Goal: Task Accomplishment & Management: Complete application form

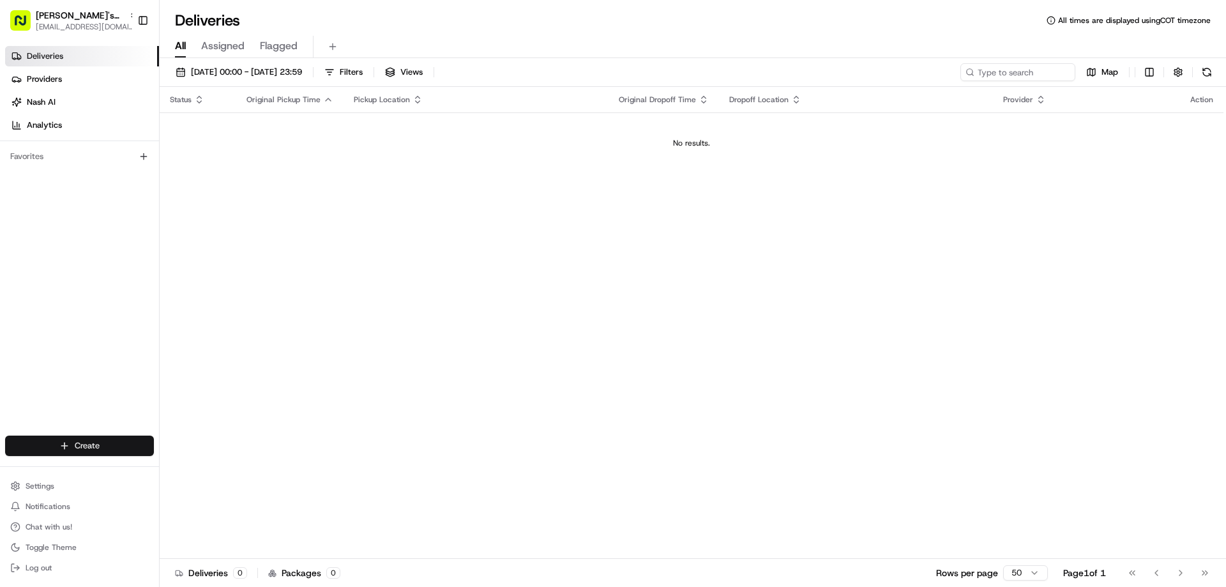
click at [84, 441] on html "[PERSON_NAME]'s Fast Food - [GEOGRAPHIC_DATA] [EMAIL_ADDRESS][DOMAIN_NAME] Togg…" at bounding box center [613, 293] width 1226 height 587
click at [76, 11] on html "[PERSON_NAME]'s Fast Food - [GEOGRAPHIC_DATA] [EMAIL_ADDRESS][DOMAIN_NAME] Togg…" at bounding box center [613, 293] width 1226 height 587
click at [76, 11] on span "[PERSON_NAME]'s Fast Food - [GEOGRAPHIC_DATA]" at bounding box center [80, 15] width 88 height 13
type input "sea"
click at [227, 59] on div "[PERSON_NAME]'s Fast Food - [GEOGRAPHIC_DATA]" at bounding box center [230, 67] width 185 height 26
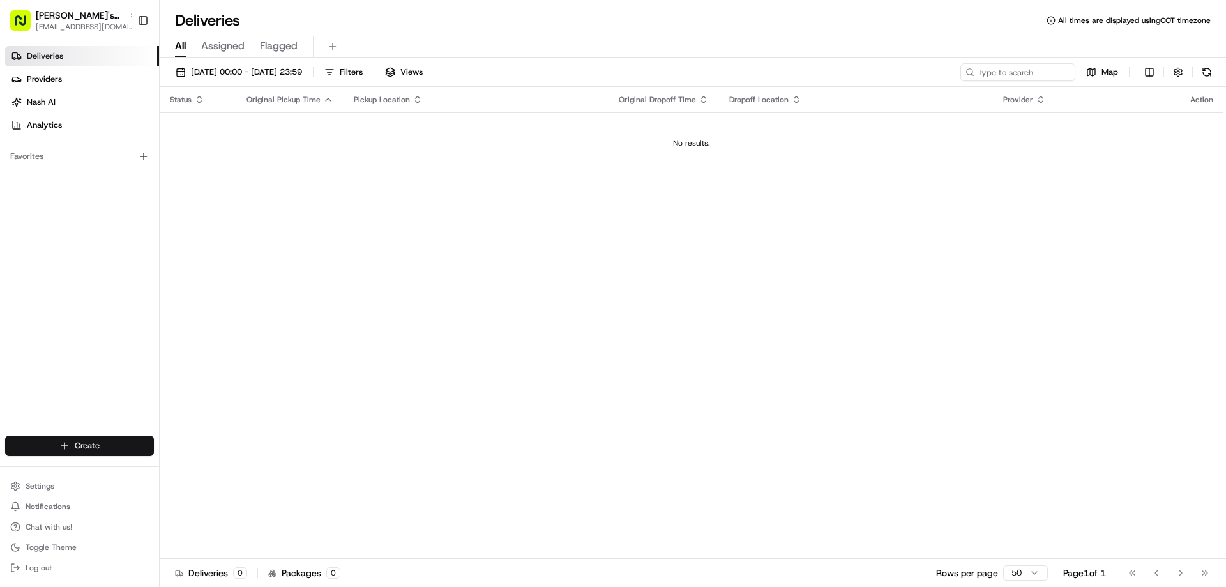
click at [91, 442] on html "[PERSON_NAME]'s Fast Food - [GEOGRAPHIC_DATA] [EMAIL_ADDRESS][DOMAIN_NAME] Togg…" at bounding box center [613, 293] width 1226 height 587
click at [200, 464] on link "Delivery" at bounding box center [231, 469] width 142 height 23
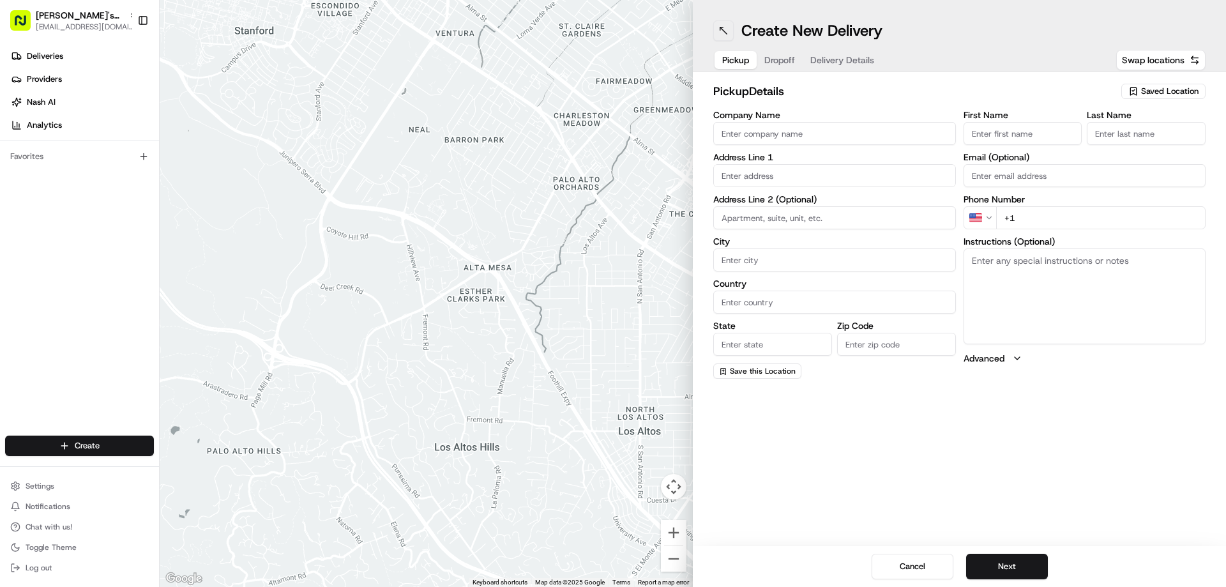
click at [723, 38] on button at bounding box center [723, 30] width 20 height 20
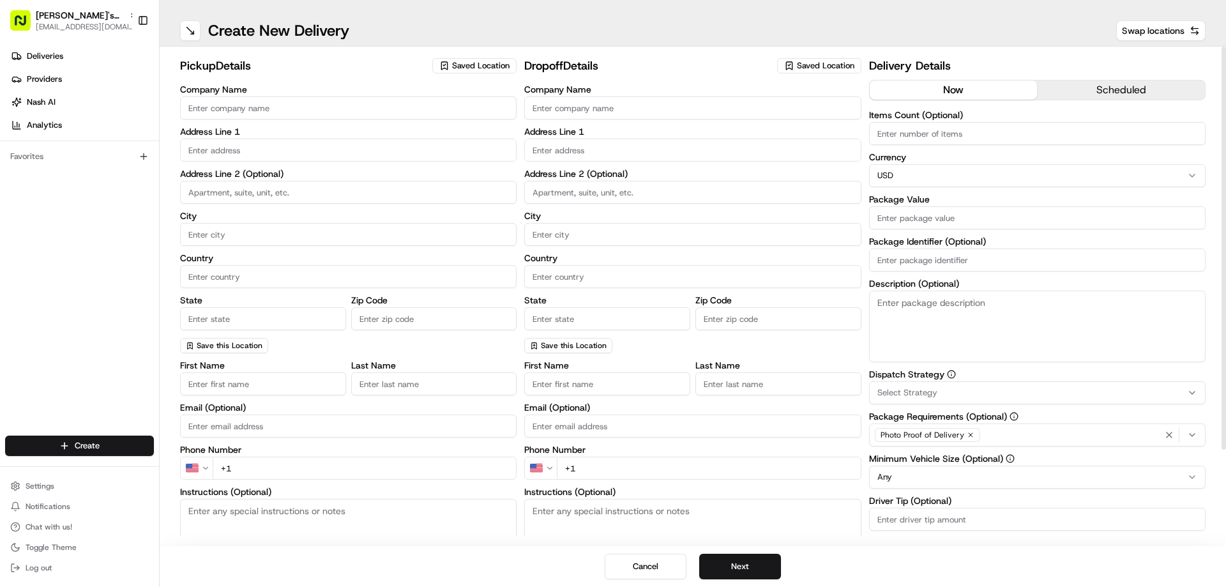
click at [470, 63] on span "Saved Location" at bounding box center [480, 65] width 57 height 11
click at [487, 113] on span "[PERSON_NAME]'s Fast Food / Umami Express / [GEOGRAPHIC_DATA] - [GEOGRAPHIC_DAT…" at bounding box center [532, 119] width 157 height 23
type input "[PERSON_NAME]'s Fast Food / Umami Express / [GEOGRAPHIC_DATA] - [GEOGRAPHIC_DAT…"
type input "[STREET_ADDRESS]"
type input "[GEOGRAPHIC_DATA]"
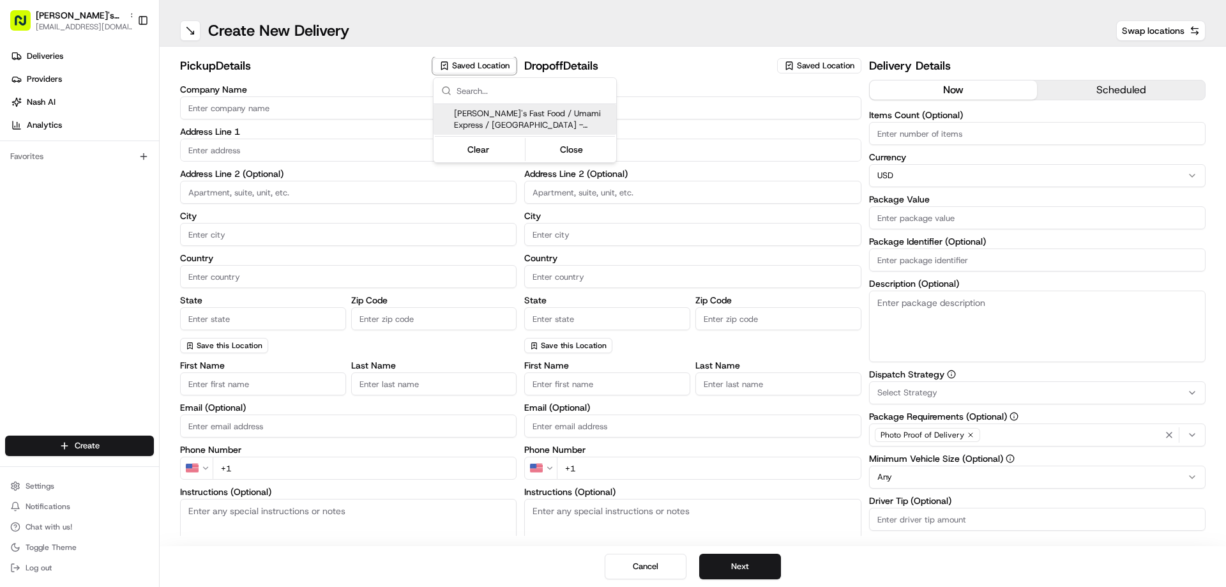
type input "US"
type input "WA"
type input "98109"
type input "[PERSON_NAME]"
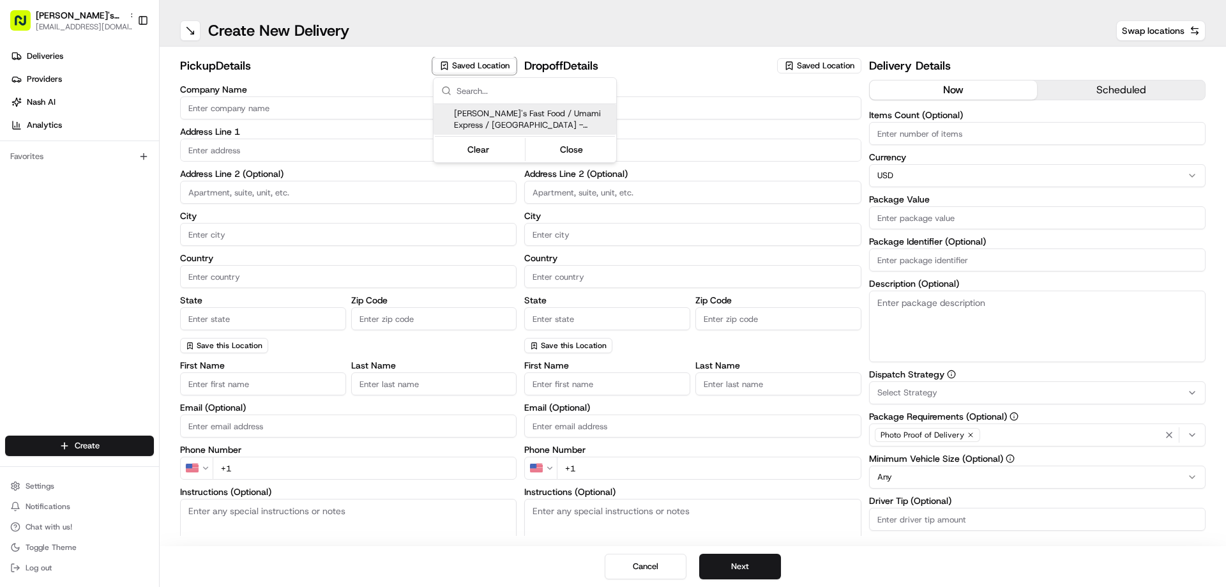
type input "[EMAIL_ADDRESS][DOMAIN_NAME]"
type input "[PHONE_NUMBER]"
type textarea "After parking, please give our kitchen a call at [PHONE_NUMBER]. If no one answ…"
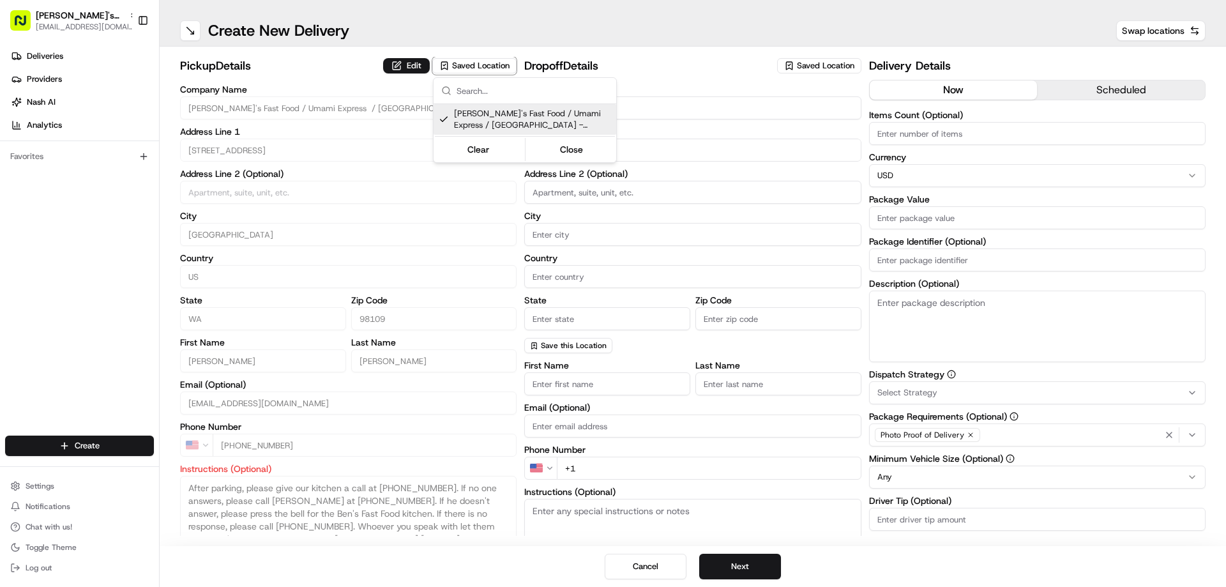
click at [415, 66] on html "[PERSON_NAME]'s Fast Food - [GEOGRAPHIC_DATA] [EMAIL_ADDRESS][DOMAIN_NAME] Togg…" at bounding box center [613, 293] width 1226 height 587
click at [416, 63] on button "Edit" at bounding box center [406, 65] width 47 height 15
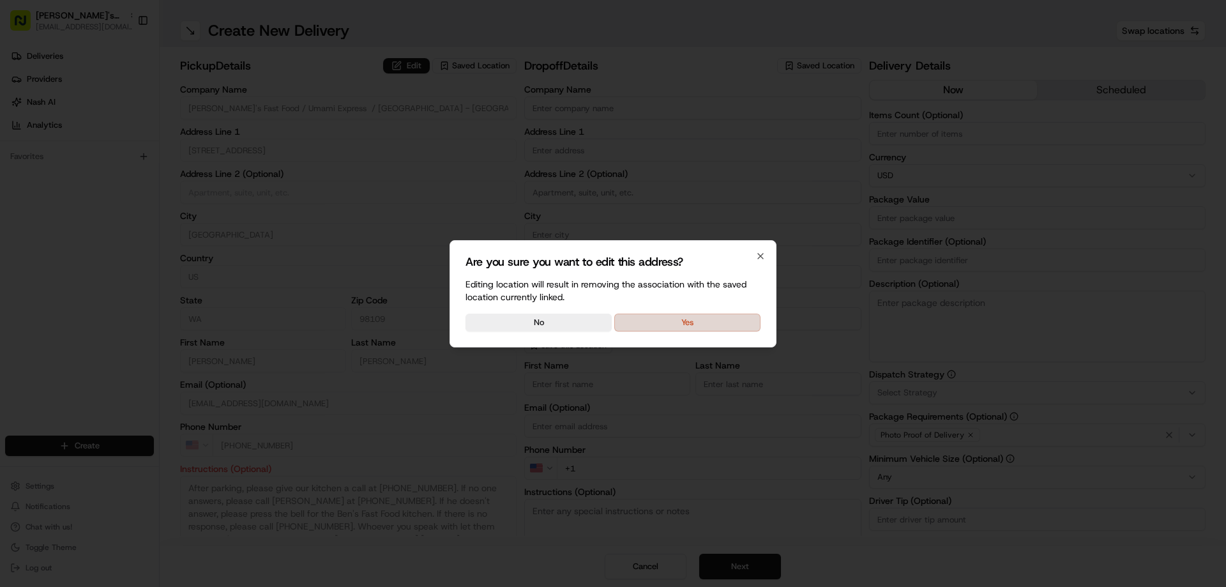
click at [647, 325] on button "Yes" at bounding box center [687, 322] width 146 height 18
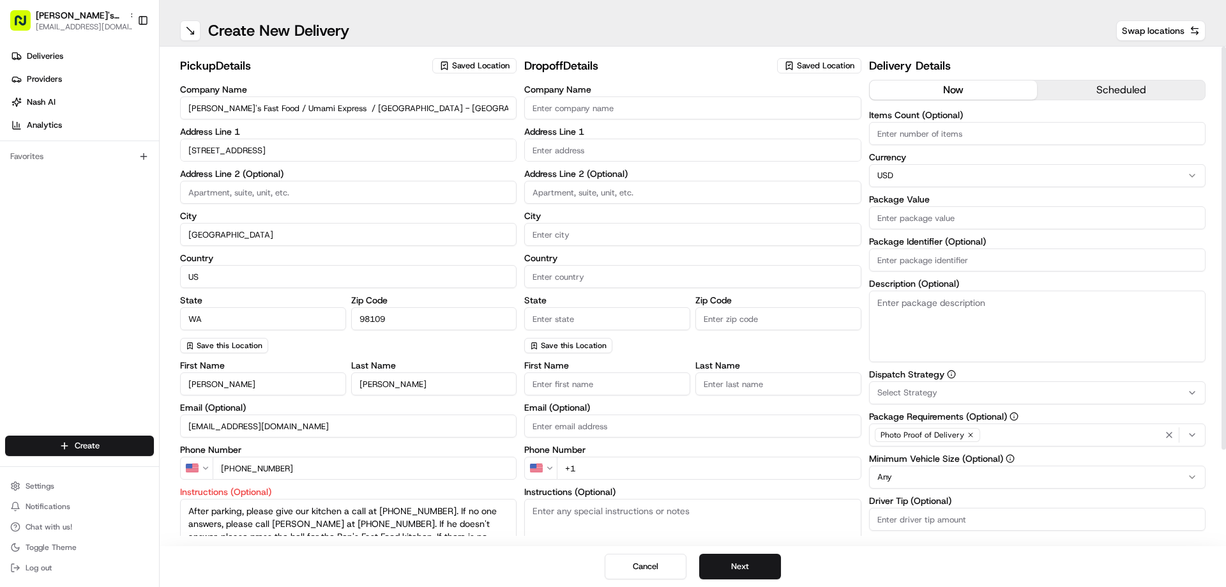
click at [308, 66] on h2 "pickup Details" at bounding box center [302, 66] width 245 height 18
drag, startPoint x: 256, startPoint y: 107, endPoint x: 188, endPoint y: 117, distance: 68.5
click at [188, 117] on input "[PERSON_NAME]'s Fast Food / Umami Express / [GEOGRAPHIC_DATA] - [GEOGRAPHIC_DAT…" at bounding box center [348, 107] width 336 height 23
drag, startPoint x: 258, startPoint y: 109, endPoint x: 288, endPoint y: 110, distance: 30.0
click at [288, 110] on input "Umami Express / [GEOGRAPHIC_DATA] - [GEOGRAPHIC_DATA]" at bounding box center [348, 107] width 336 height 23
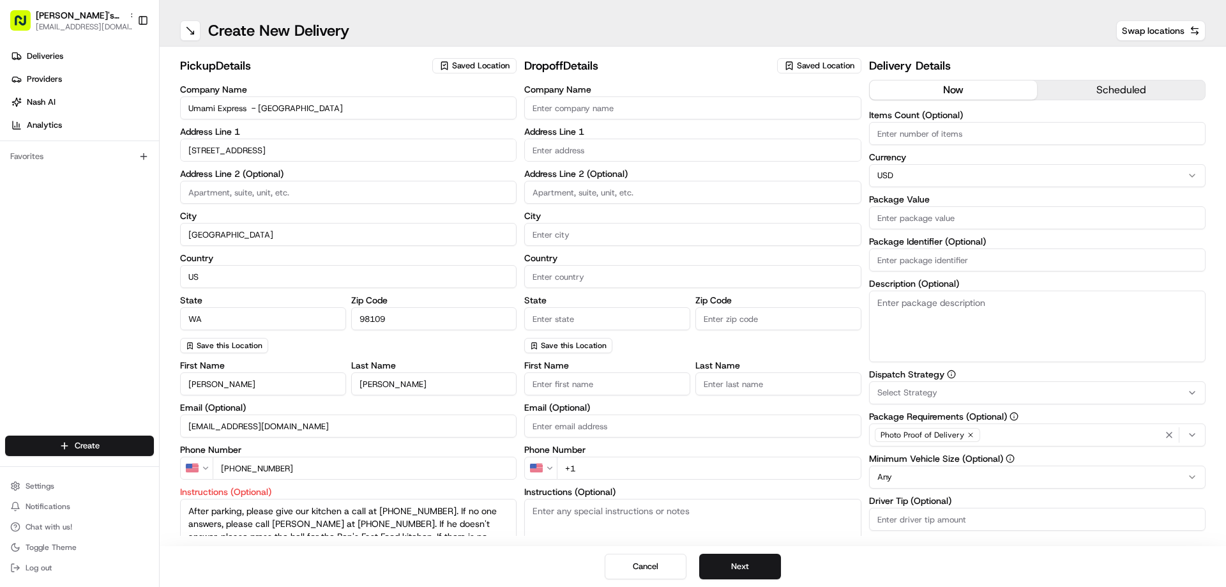
type input "Umami Express - [GEOGRAPHIC_DATA]"
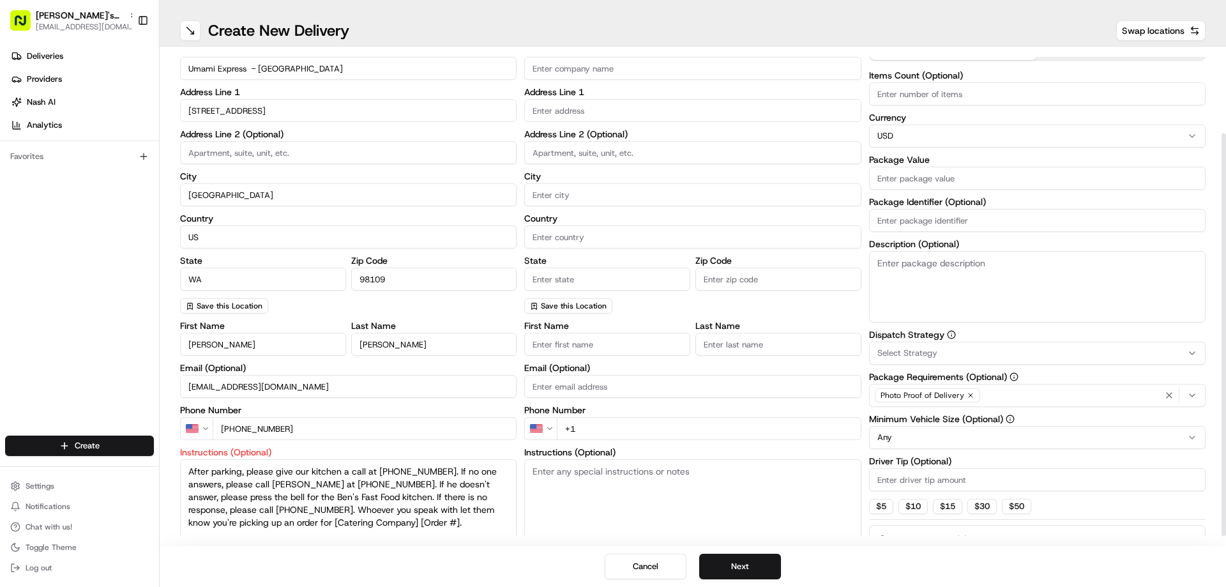
scroll to position [115, 0]
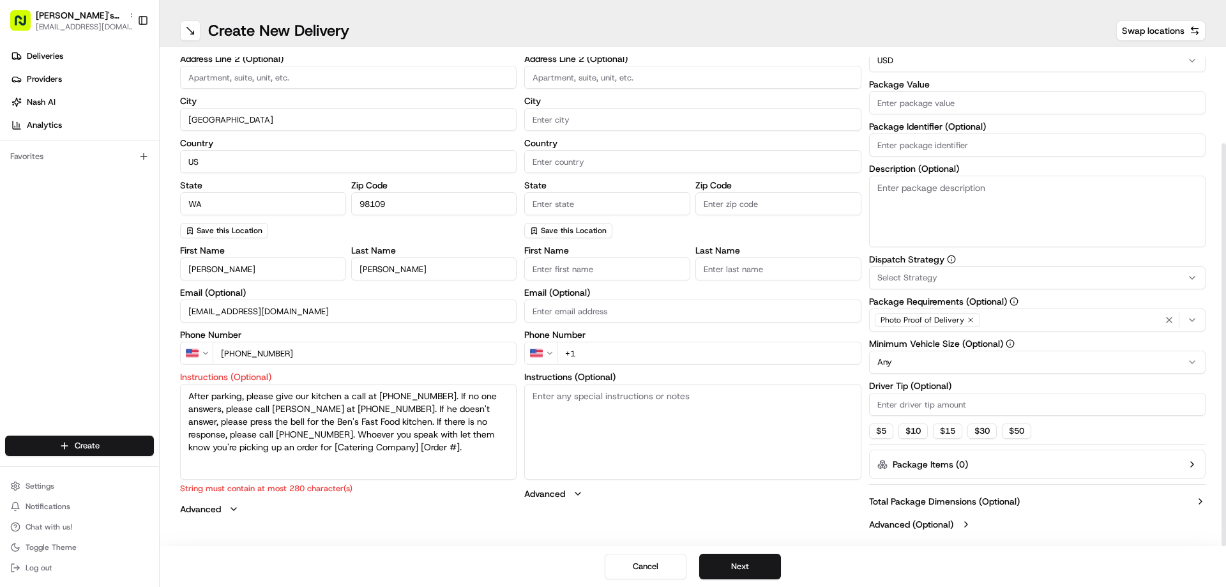
click at [375, 447] on textarea "After parking, please give our kitchen a call at [PHONE_NUMBER]. If no one answ…" at bounding box center [348, 432] width 336 height 96
drag, startPoint x: 375, startPoint y: 447, endPoint x: 395, endPoint y: 450, distance: 20.0
click at [395, 450] on textarea "After parking, please give our kitchen a call at [PHONE_NUMBER]. If no one answ…" at bounding box center [348, 432] width 336 height 96
paste textarea "264098"
drag, startPoint x: 342, startPoint y: 448, endPoint x: 253, endPoint y: 456, distance: 89.7
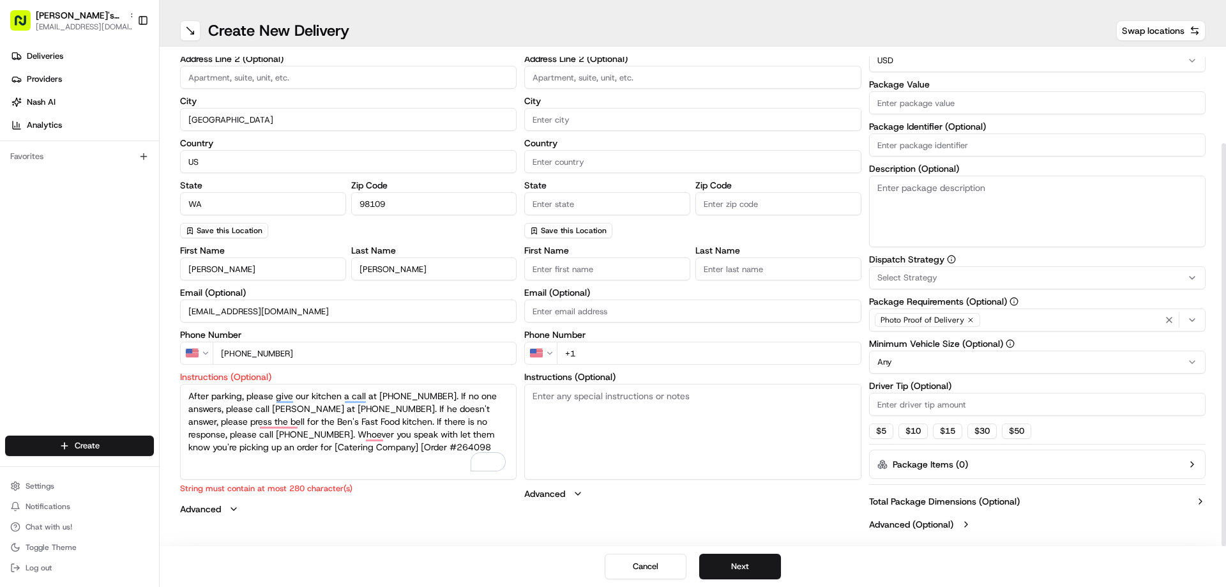
click at [253, 456] on textarea "After parking, please give our kitchen a call at [PHONE_NUMBER]. If no one answ…" at bounding box center [348, 432] width 336 height 96
click at [313, 444] on textarea "After parking, please give our kitchen a call at [PHONE_NUMBER]. If no one answ…" at bounding box center [348, 432] width 336 height 96
drag, startPoint x: 416, startPoint y: 455, endPoint x: 412, endPoint y: 442, distance: 13.3
click at [416, 455] on textarea "After parking, please give our kitchen a call at [PHONE_NUMBER]. If no one answ…" at bounding box center [348, 432] width 336 height 96
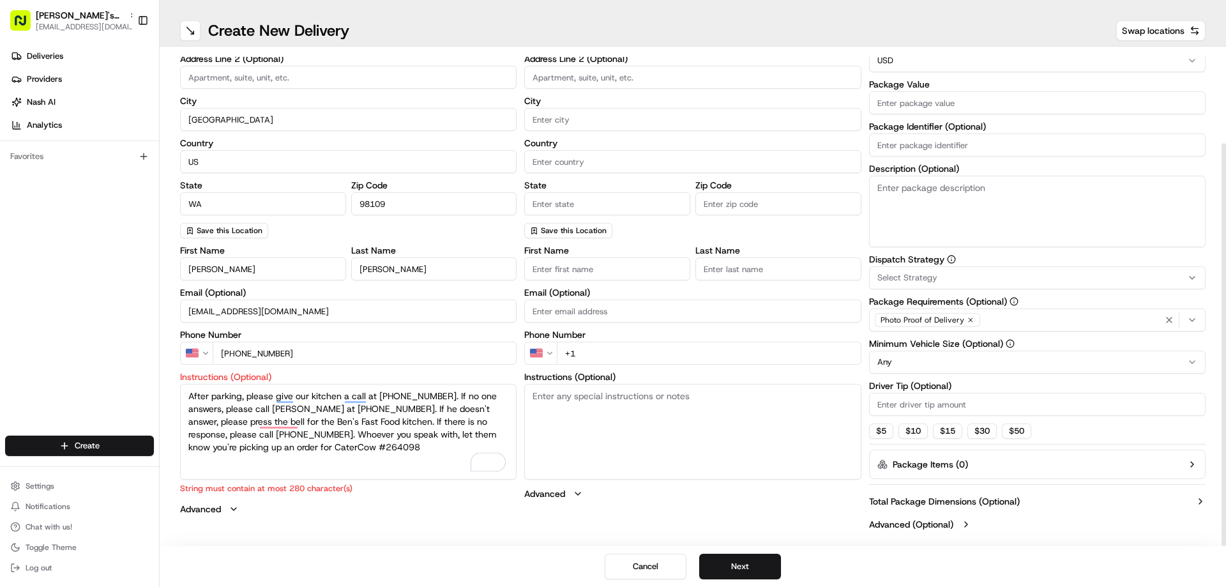
click at [374, 447] on textarea "After parking, please give our kitchen a call at [PHONE_NUMBER]. If no one answ…" at bounding box center [348, 432] width 336 height 96
click at [354, 453] on textarea "After parking, please give our kitchen a call at [PHONE_NUMBER]. If no one answ…" at bounding box center [348, 432] width 336 height 96
click at [296, 467] on textarea "After parking, please give our kitchen a call at [PHONE_NUMBER]. If no one answ…" at bounding box center [348, 432] width 336 height 96
click at [336, 454] on textarea "After parking, please give our kitchen a call at [PHONE_NUMBER]. If no one answ…" at bounding box center [348, 432] width 336 height 96
drag, startPoint x: 253, startPoint y: 398, endPoint x: 187, endPoint y: 399, distance: 65.8
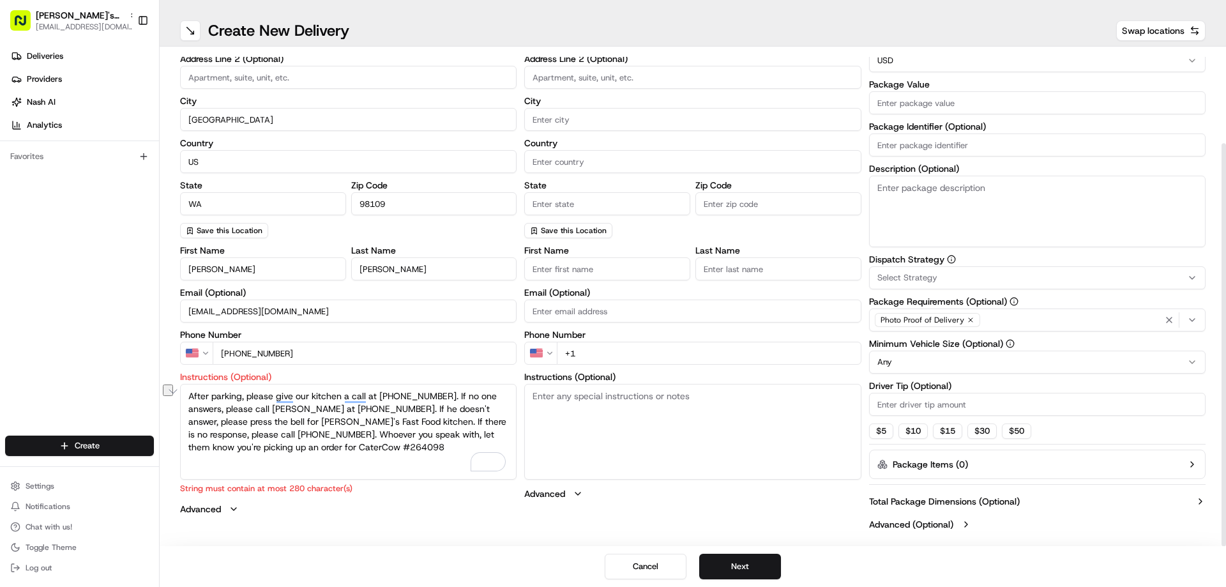
click at [187, 399] on textarea "After parking, please give our kitchen a call at [PHONE_NUMBER]. If no one answ…" at bounding box center [348, 432] width 336 height 96
click at [306, 442] on textarea "Please give our kitchen a call at [PHONE_NUMBER]. If no one answers, please cal…" at bounding box center [348, 432] width 336 height 96
click at [316, 458] on textarea "Please call our kitchen at [PHONE_NUMBER]. If no one answers, please call [PERS…" at bounding box center [348, 432] width 336 height 96
click at [248, 424] on textarea "Please call our kitchen at [PHONE_NUMBER]. If no one answers, please call [PERS…" at bounding box center [348, 432] width 336 height 96
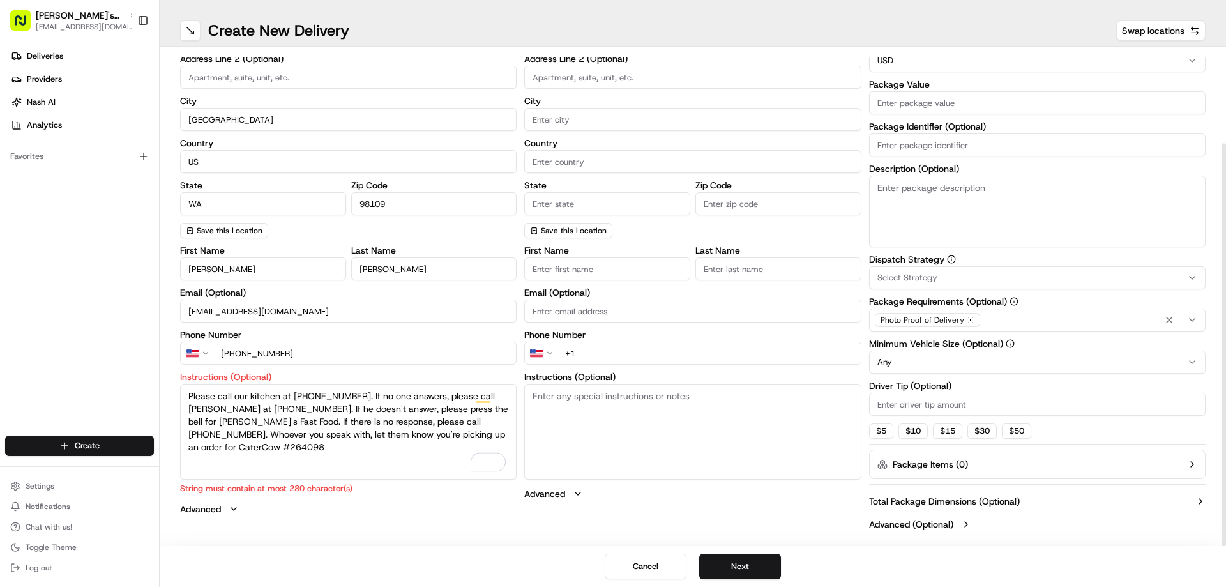
click at [271, 434] on textarea "Please call our kitchen at [PHONE_NUMBER]. If no one answers, please call [PERS…" at bounding box center [348, 432] width 336 height 96
click at [374, 425] on textarea "Please call our kitchen at [PHONE_NUMBER]. If no one answers, please call [PERS…" at bounding box center [348, 432] width 336 height 96
click at [340, 459] on textarea "Please call our kitchen at [PHONE_NUMBER]. If no one answers, please call [PERS…" at bounding box center [348, 432] width 336 height 96
drag, startPoint x: 184, startPoint y: 396, endPoint x: 534, endPoint y: 433, distance: 352.5
click at [534, 433] on div "pickup Details Saved Location Company Name Umami Express - Seattle Address Line…" at bounding box center [692, 239] width 1025 height 594
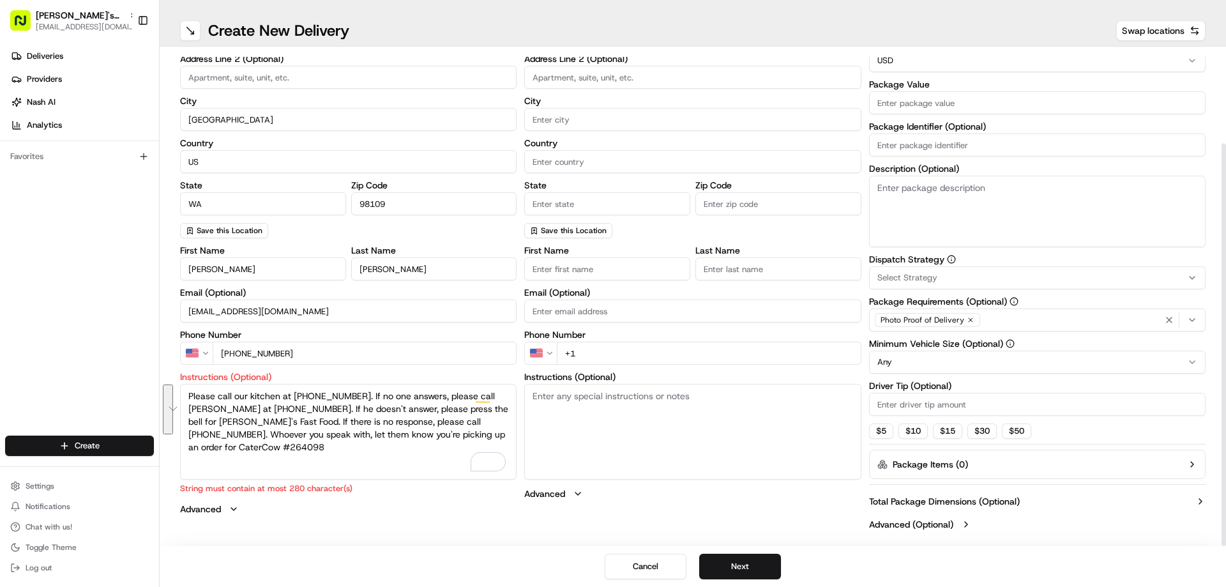
paste textarea "answer, call [PERSON_NAME] at [PHONE_NUMBER]. If he doesn’t answer, ring the be…"
click at [313, 464] on textarea "Please call our kitchen at [PHONE_NUMBER]. If no answer, call [PERSON_NAME] at …" at bounding box center [348, 432] width 336 height 96
type textarea "Please call our kitchen at [PHONE_NUMBER]. If no answer, call [PERSON_NAME] at …"
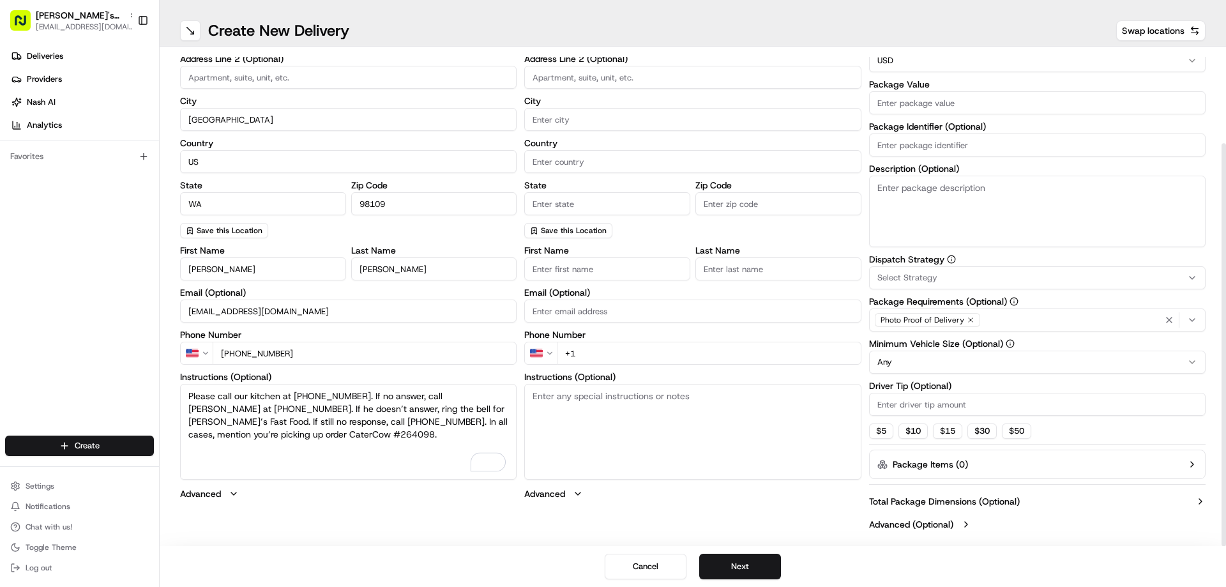
click at [342, 500] on div "First Name [PERSON_NAME] Last Name [PERSON_NAME] Email (Optional) [EMAIL_ADDRES…" at bounding box center [348, 373] width 336 height 254
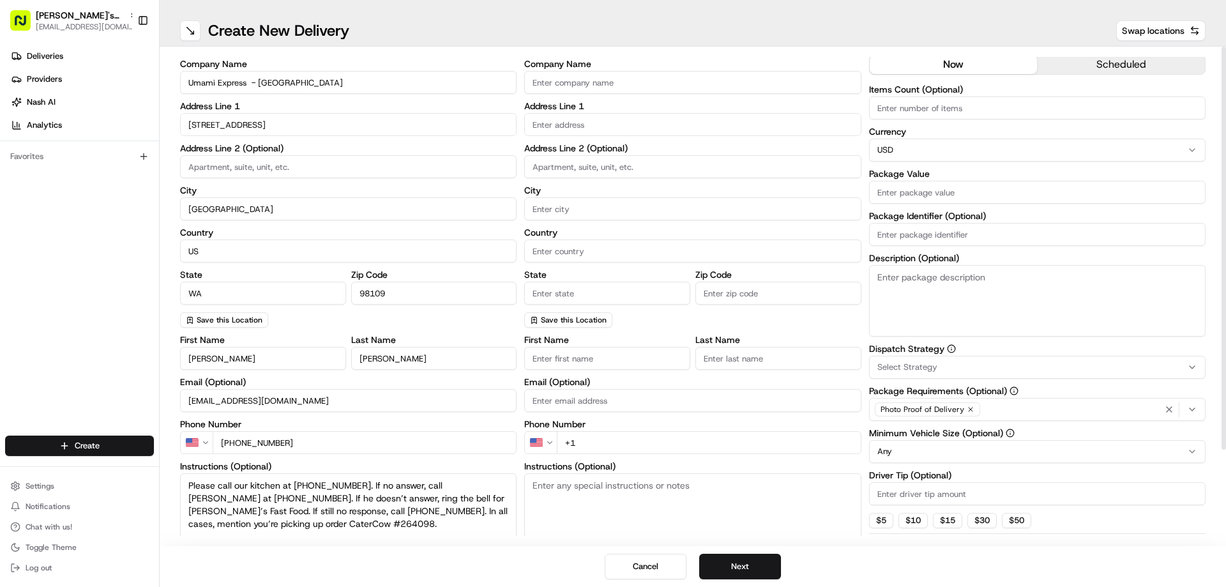
scroll to position [0, 0]
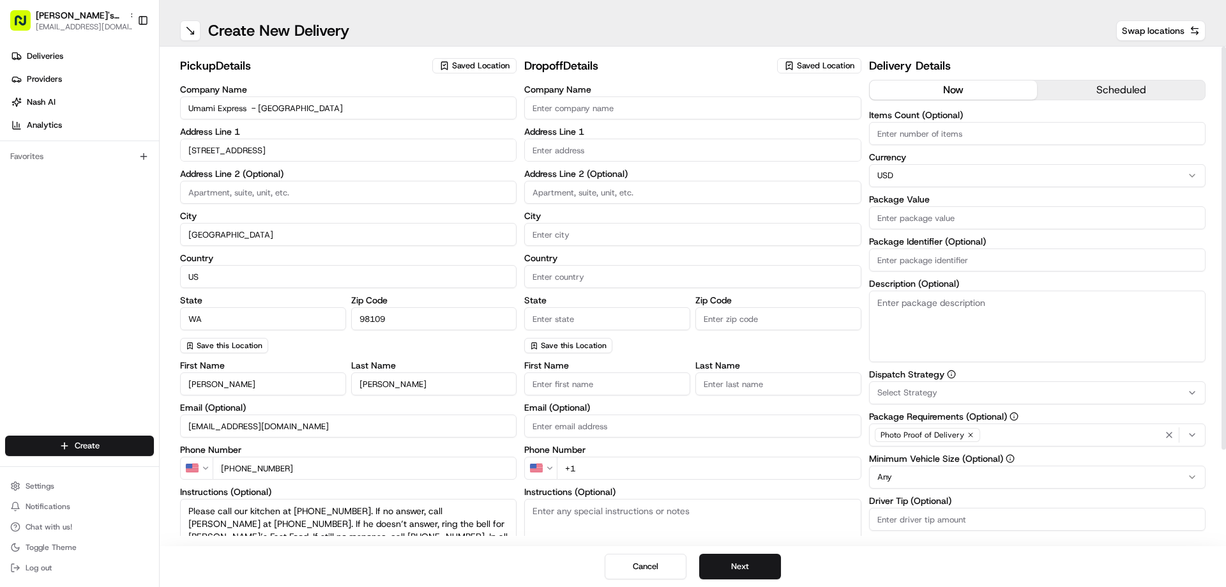
click at [822, 63] on span "Saved Location" at bounding box center [825, 65] width 57 height 11
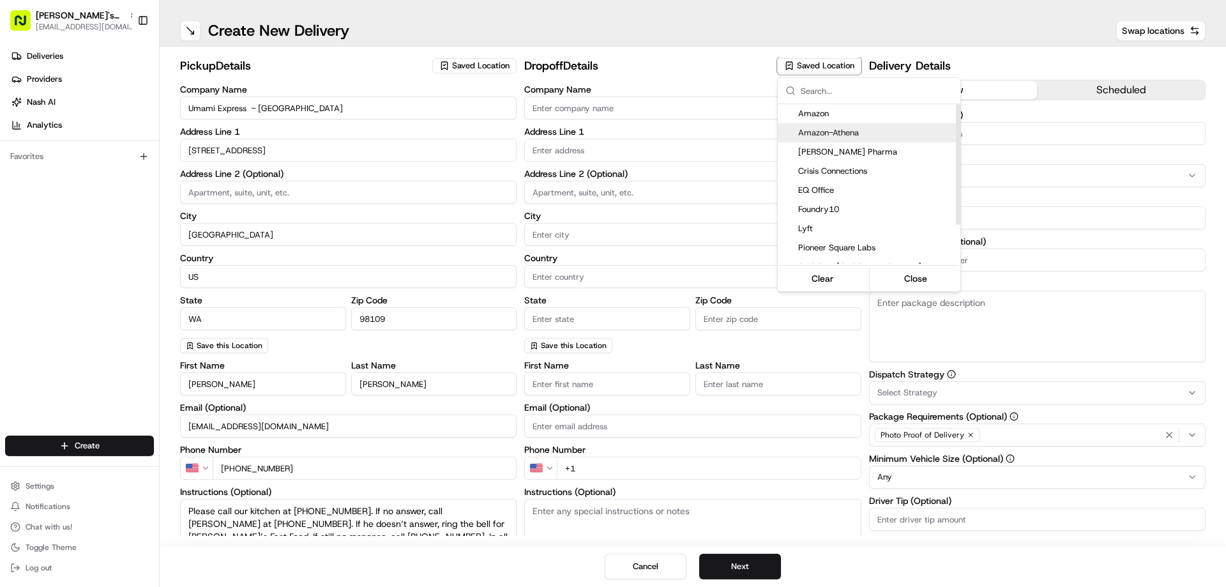
click at [814, 132] on span "Amazon-Athena" at bounding box center [876, 132] width 157 height 11
type input "Amazon-Athena"
type input "[STREET_ADDRESS]"
type input "[PERSON_NAME]"
type input "US"
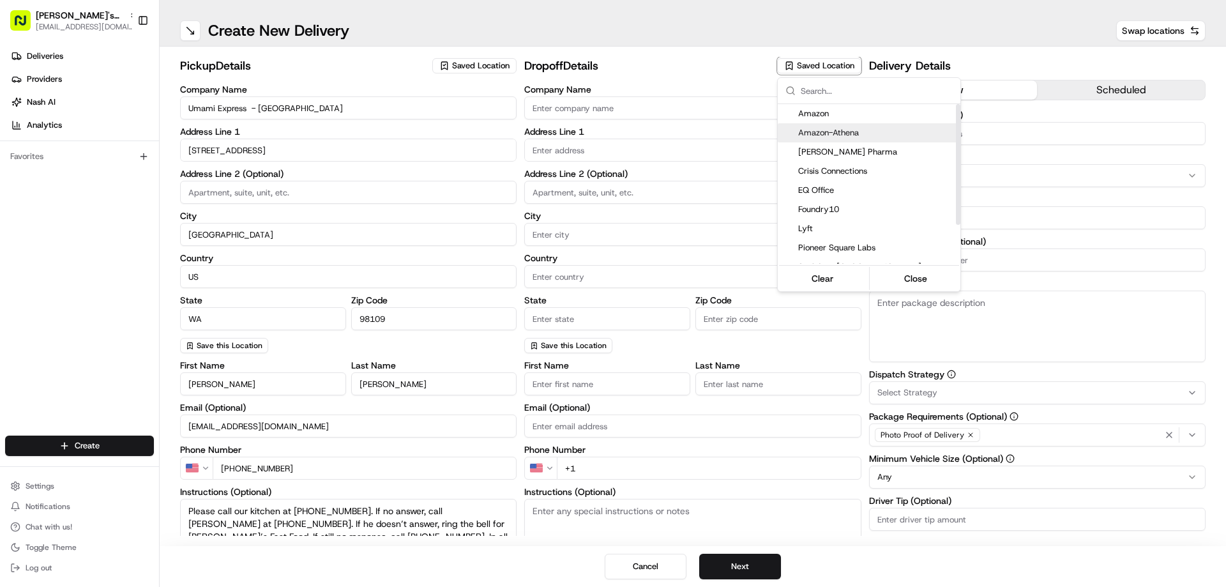
type input "WA"
type input "98052"
type input "Alla"
type input "Nikolayevna"
type input "[PHONE_NUMBER]"
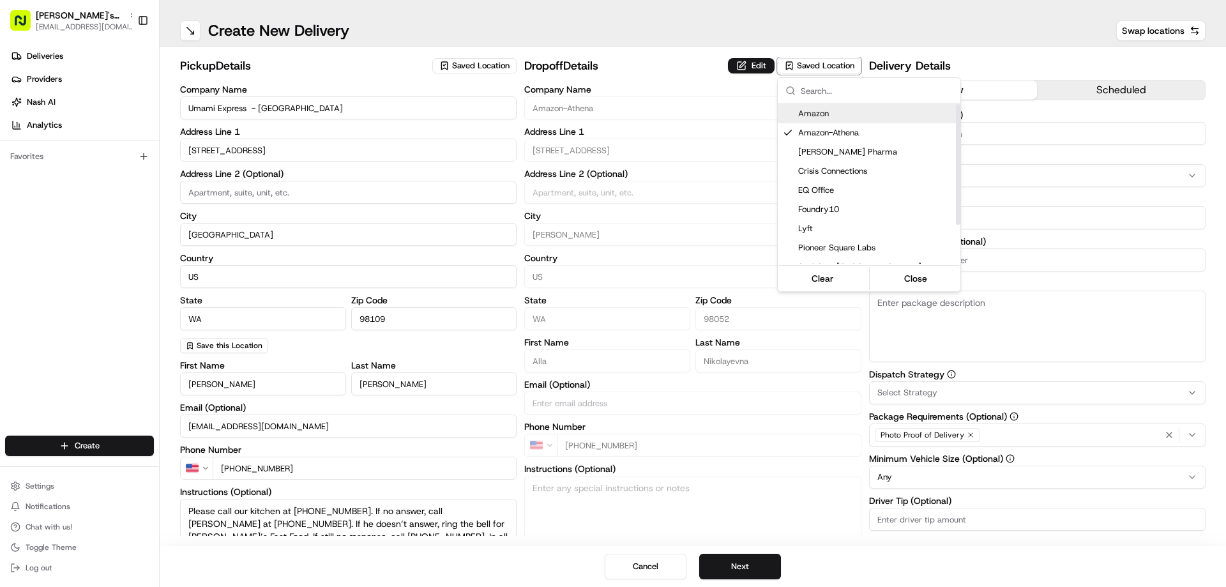
click at [688, 75] on html "[PERSON_NAME]'s Fast Food - [GEOGRAPHIC_DATA] [EMAIL_ADDRESS][DOMAIN_NAME] Togg…" at bounding box center [613, 293] width 1226 height 587
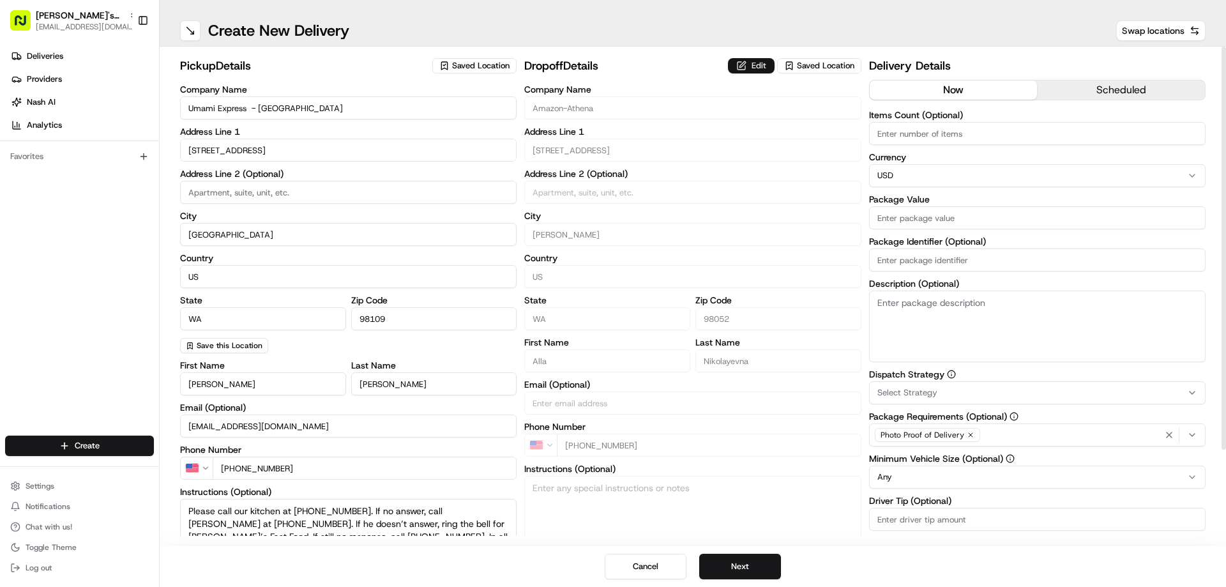
click at [745, 59] on button "Edit" at bounding box center [751, 65] width 47 height 15
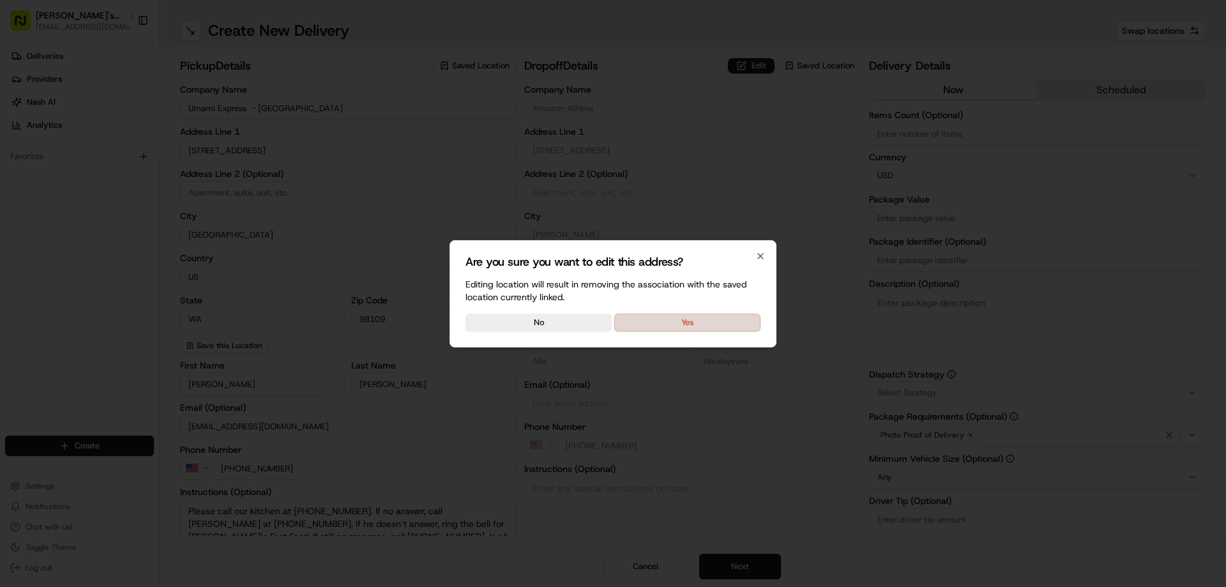
click at [657, 318] on button "Yes" at bounding box center [687, 322] width 146 height 18
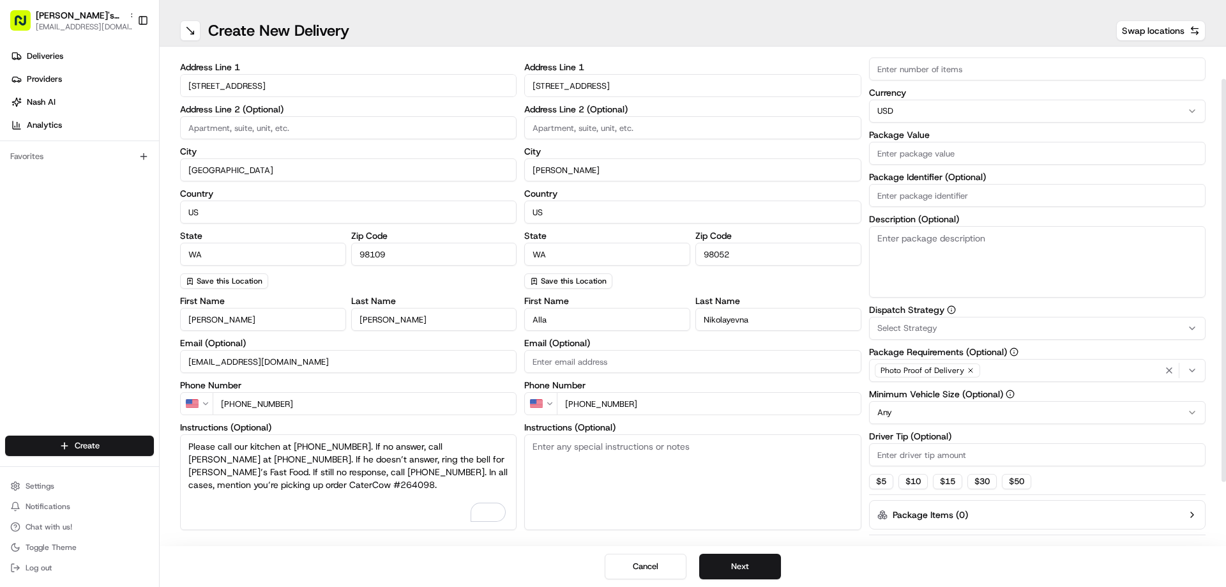
scroll to position [115, 0]
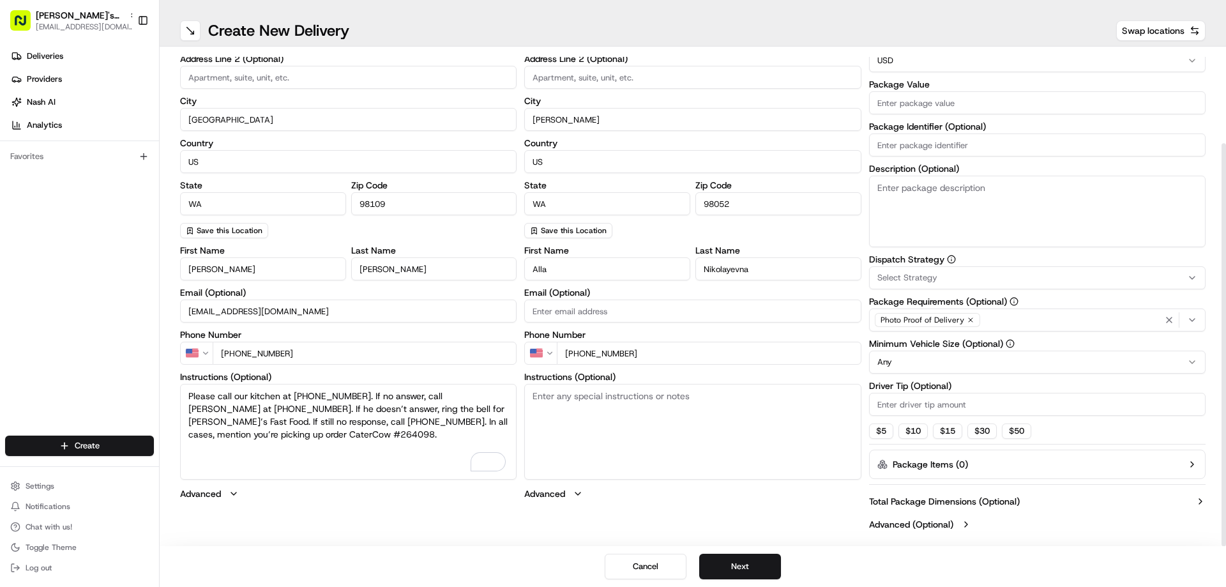
click at [584, 421] on textarea "Instructions (Optional)" at bounding box center [692, 432] width 336 height 96
click at [598, 231] on span "Save this Location" at bounding box center [574, 230] width 66 height 10
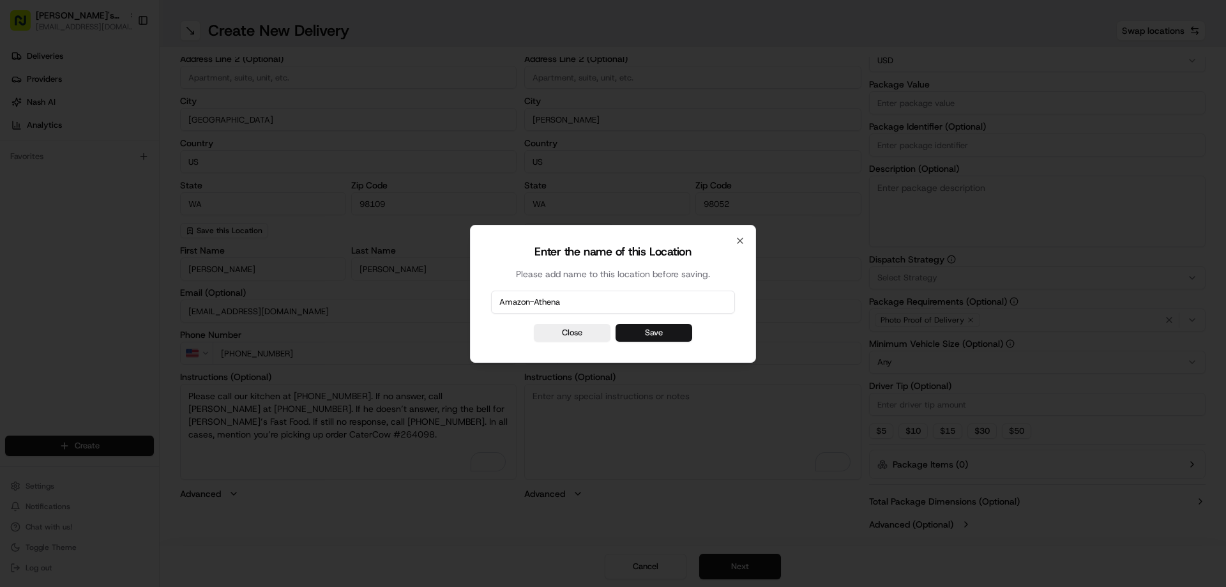
click at [665, 337] on button "Save" at bounding box center [653, 333] width 77 height 18
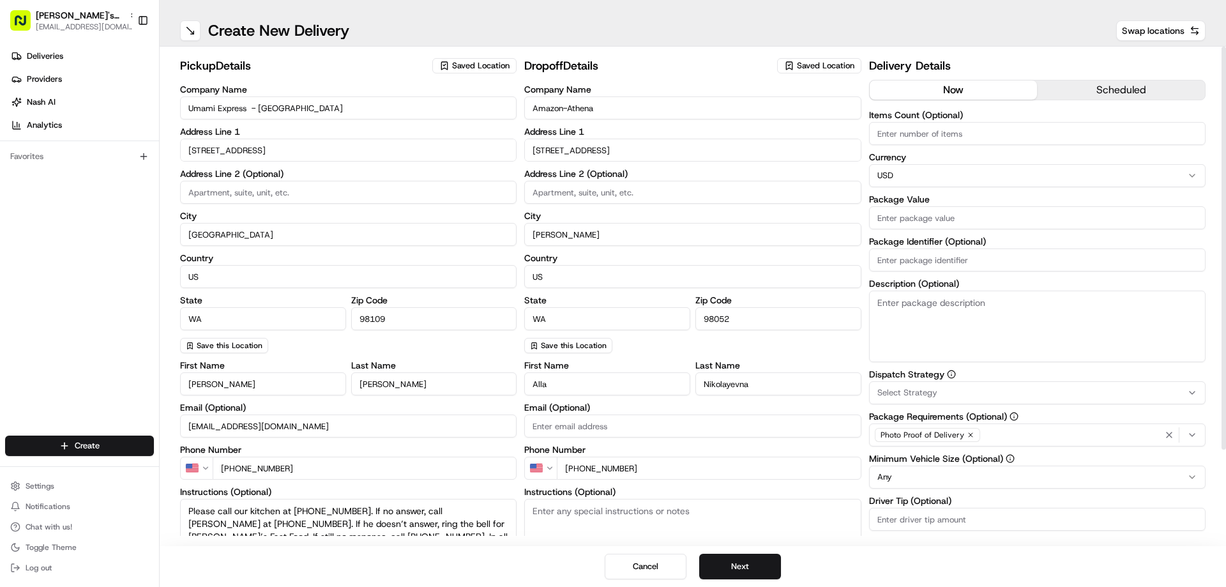
click at [1114, 91] on button "scheduled" at bounding box center [1121, 89] width 168 height 19
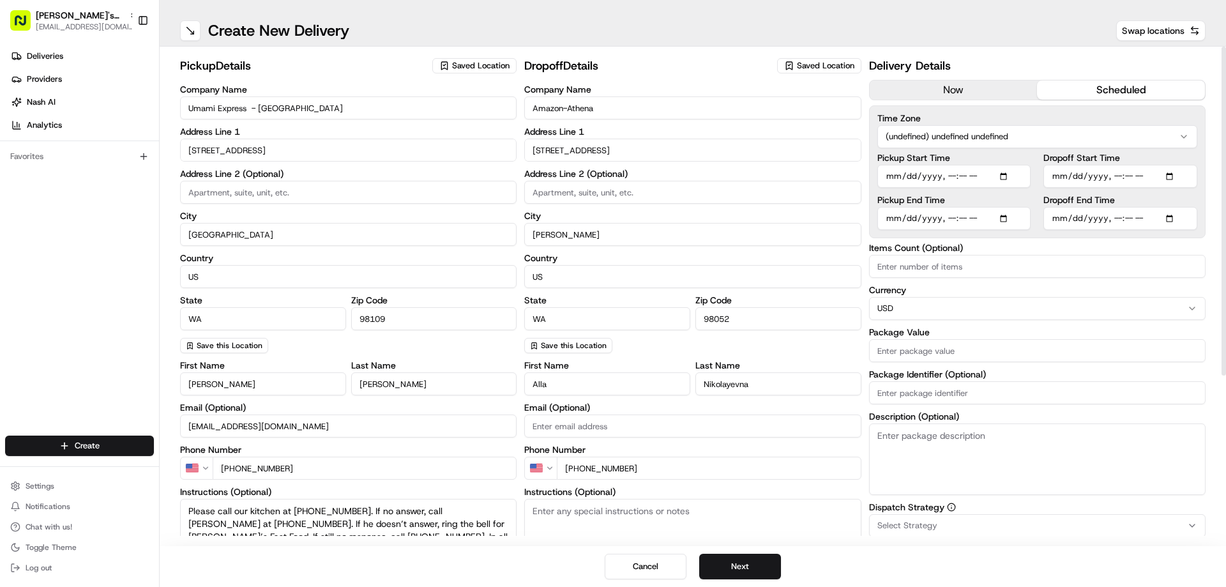
click at [1021, 136] on html "[PERSON_NAME]'s Fast Food - [GEOGRAPHIC_DATA] [EMAIL_ADDRESS][DOMAIN_NAME] Togg…" at bounding box center [613, 293] width 1226 height 587
click at [1014, 130] on html "[PERSON_NAME]'s Fast Food - [GEOGRAPHIC_DATA] [EMAIL_ADDRESS][DOMAIN_NAME] Togg…" at bounding box center [613, 293] width 1226 height 587
click at [1152, 176] on input "Dropoff Start Time" at bounding box center [1120, 176] width 154 height 23
type input "[DATE]T11:30"
click at [1210, 167] on div "pickup Details Saved Location Company Name Umami Express - Seattle Address Line…" at bounding box center [693, 296] width 1066 height 499
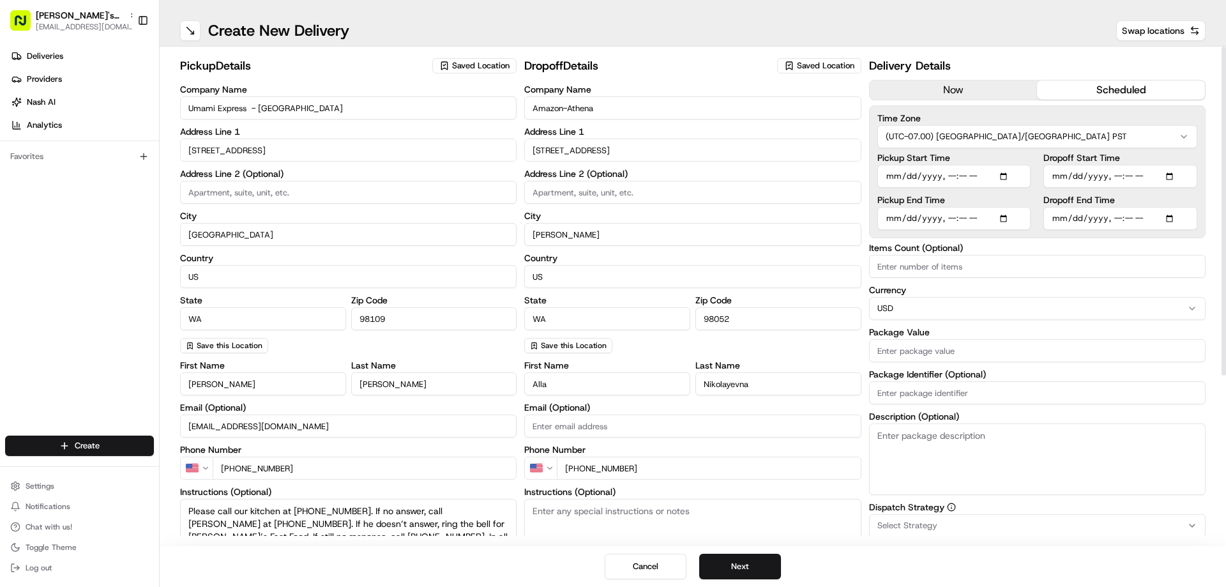
click at [1151, 218] on input "Dropoff End Time" at bounding box center [1120, 218] width 154 height 23
type input "[DATE]T11:50"
click at [1217, 197] on div "pickup Details Saved Location Company Name Umami Express - Seattle Address Line…" at bounding box center [693, 296] width 1066 height 499
click at [1024, 266] on input "Items Count (Optional)" at bounding box center [1037, 266] width 336 height 23
click at [963, 264] on input "Items Count (Optional)" at bounding box center [1037, 266] width 336 height 23
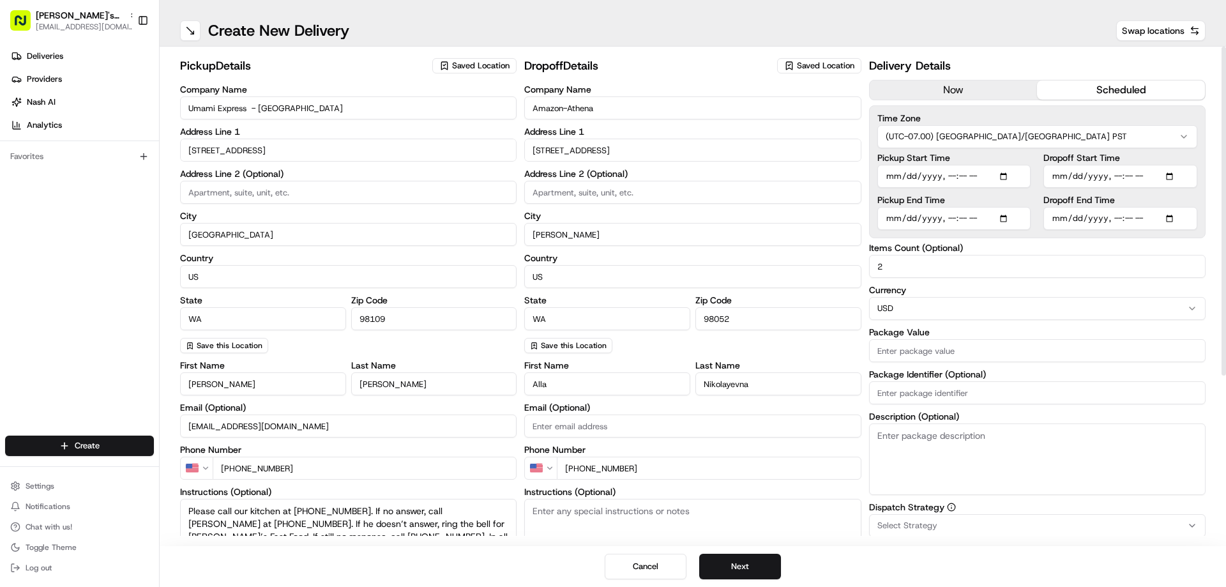
type input "2"
click at [946, 340] on input "Package Value" at bounding box center [1037, 350] width 336 height 23
click at [910, 352] on input "Package Value" at bounding box center [1037, 350] width 336 height 23
paste input "254.25"
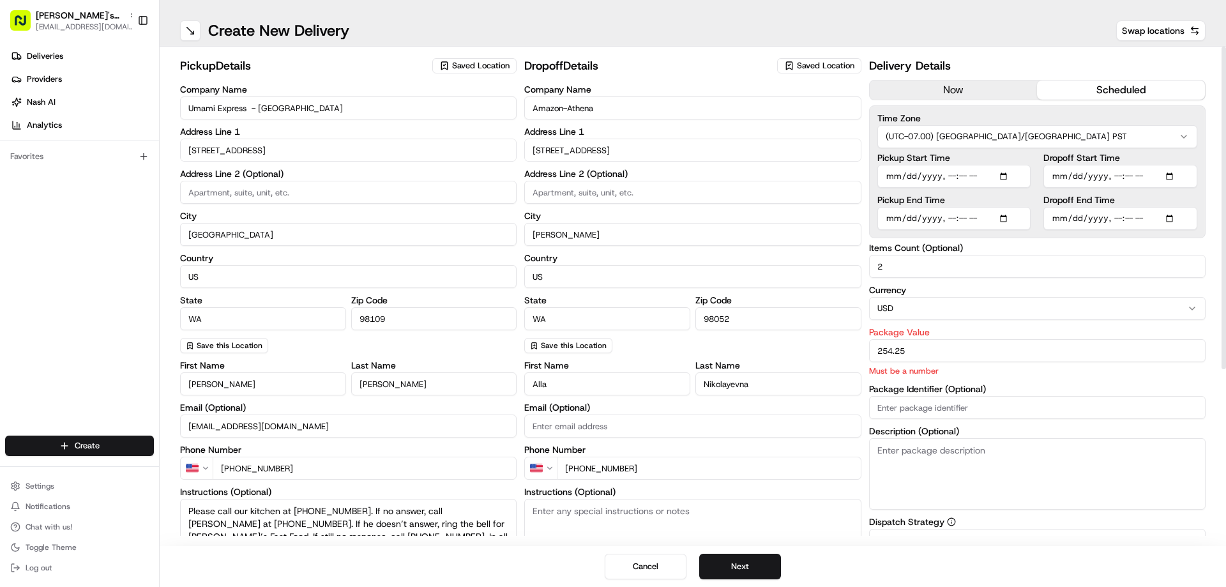
type input "254.25"
click at [907, 409] on div "Items Count (Optional) 2 Currency USD Package Value 254.25 Must be a number Pac…" at bounding box center [1037, 376] width 336 height 266
click at [923, 396] on input "Package Identifier (Optional)" at bounding box center [1037, 392] width 336 height 23
paste input "264098"
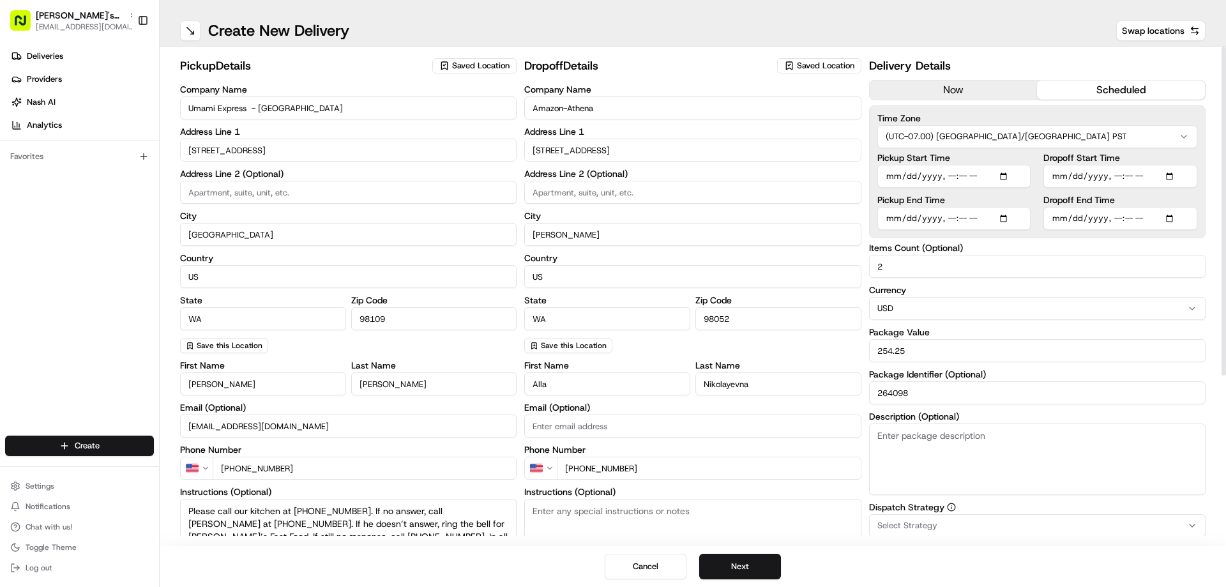
type input "264098"
click at [903, 446] on textarea "Description (Optional)" at bounding box center [1037, 459] width 336 height 72
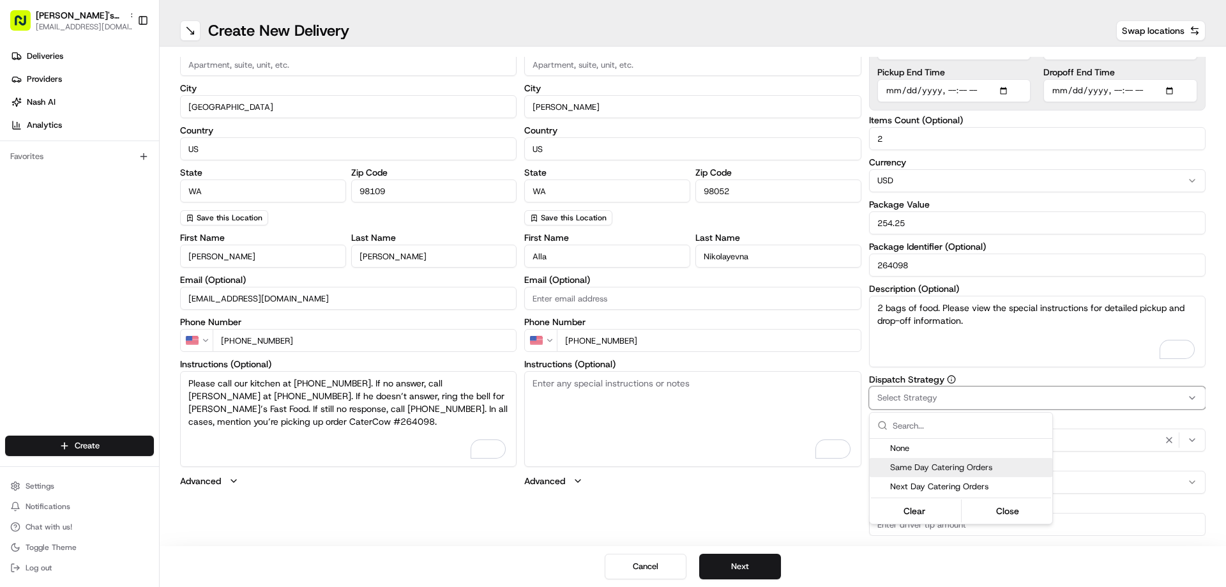
click at [925, 470] on span "Same Day Catering Orders" at bounding box center [968, 467] width 157 height 11
click at [1005, 375] on html "[PERSON_NAME]'s Fast Food - [GEOGRAPHIC_DATA] [EMAIL_ADDRESS][DOMAIN_NAME] Togg…" at bounding box center [613, 293] width 1226 height 587
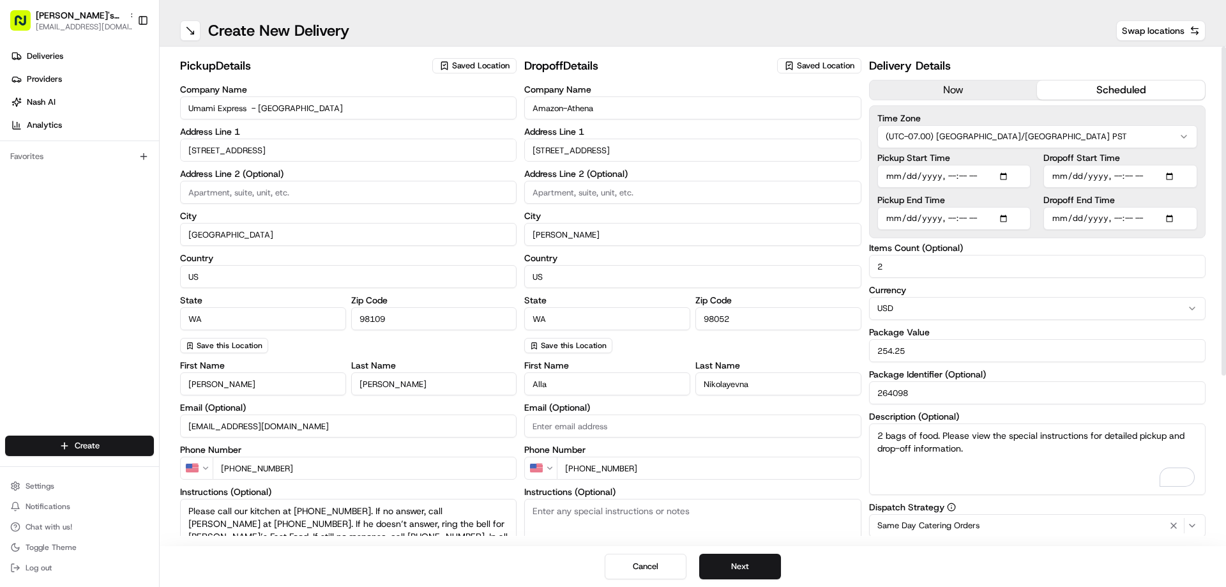
scroll to position [78, 0]
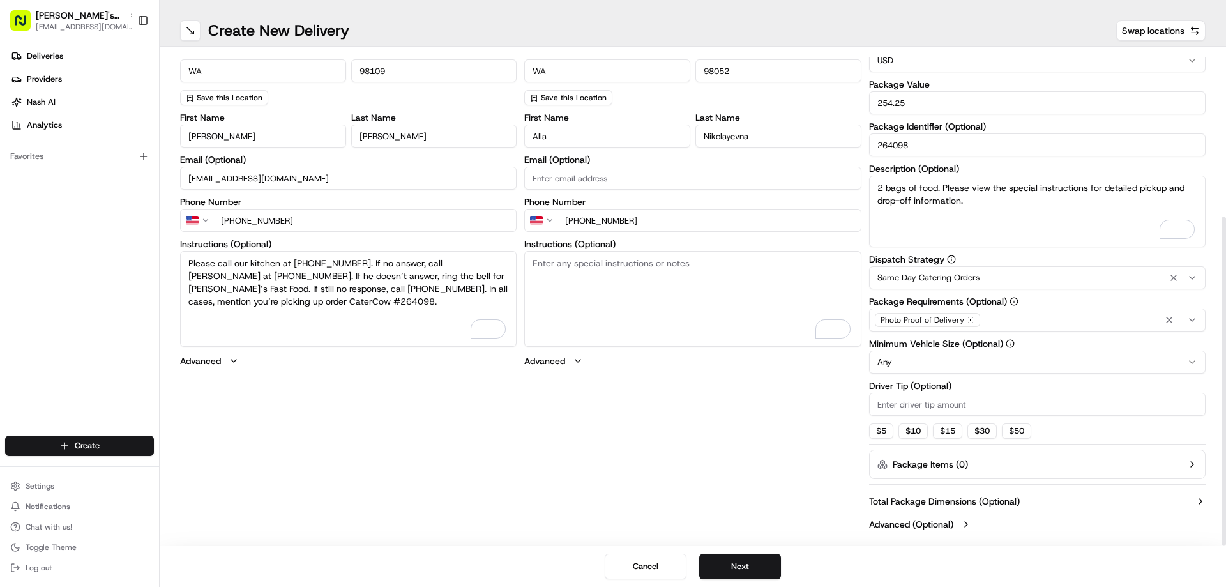
click at [1046, 405] on input "Driver Tip (Optional)" at bounding box center [1037, 404] width 336 height 23
paste input "12.71"
type input "12.71"
click at [832, 467] on div "pickup Details Saved Location Company Name Umami Express - Seattle Address Line…" at bounding box center [692, 172] width 1025 height 727
click at [741, 571] on button "Next" at bounding box center [740, 567] width 82 height 26
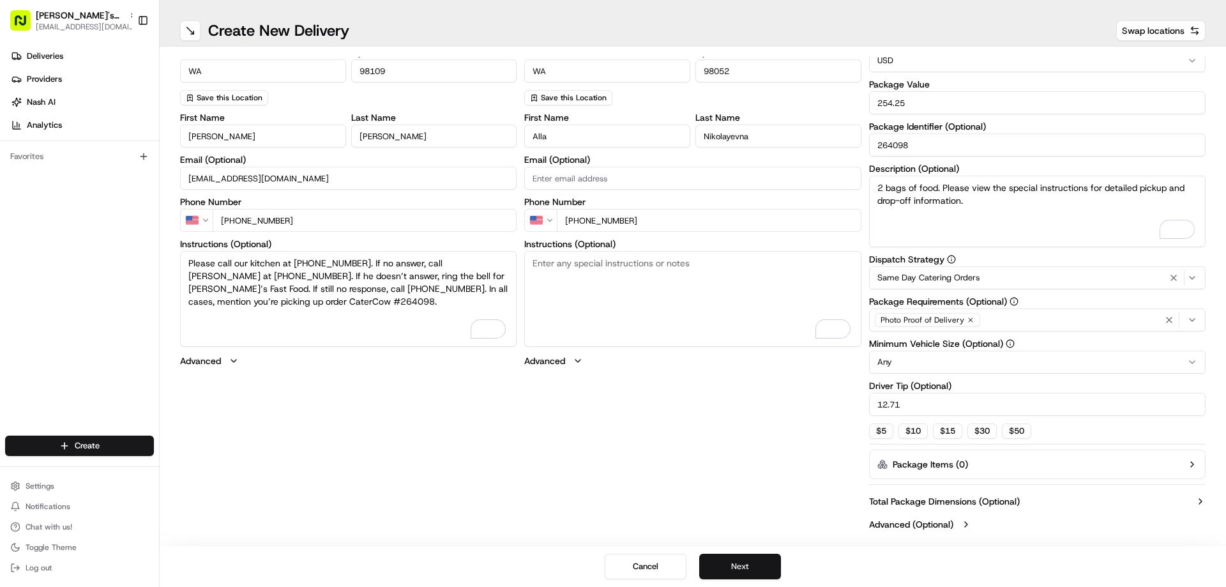
click at [741, 571] on button "Next" at bounding box center [740, 567] width 82 height 26
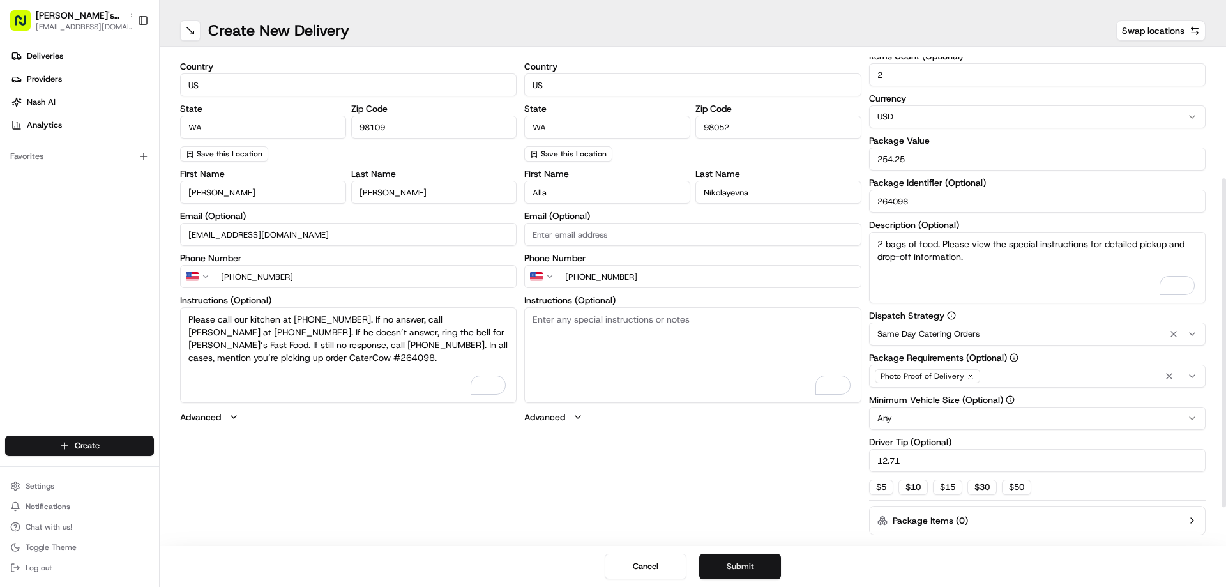
click at [742, 571] on button "Submit" at bounding box center [740, 567] width 82 height 26
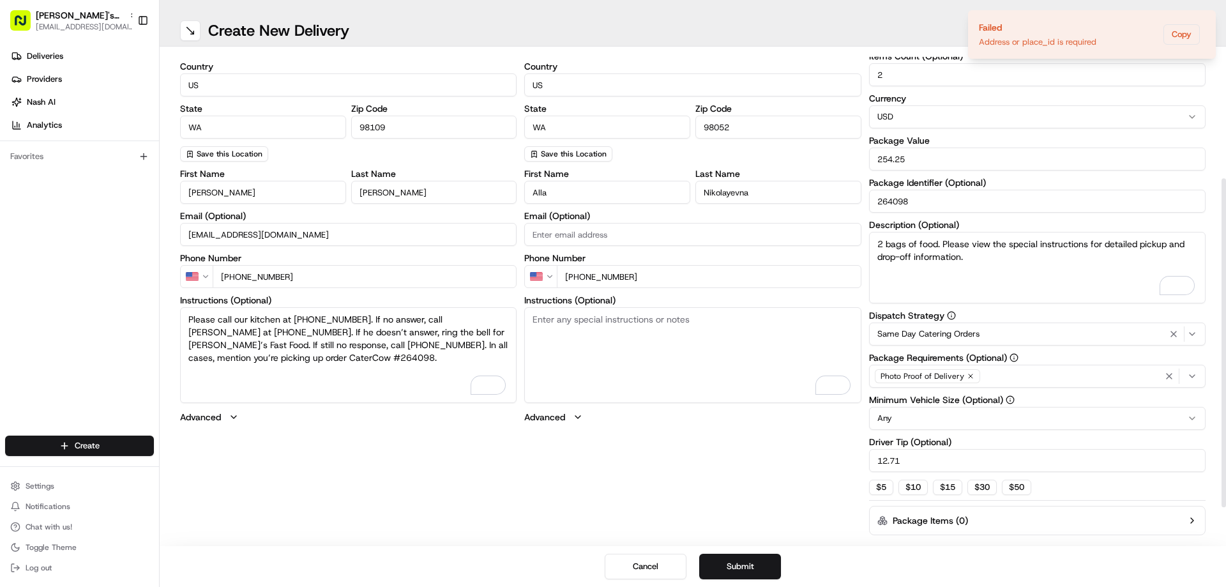
click at [708, 379] on textarea "Instructions (Optional)" at bounding box center [692, 355] width 336 height 96
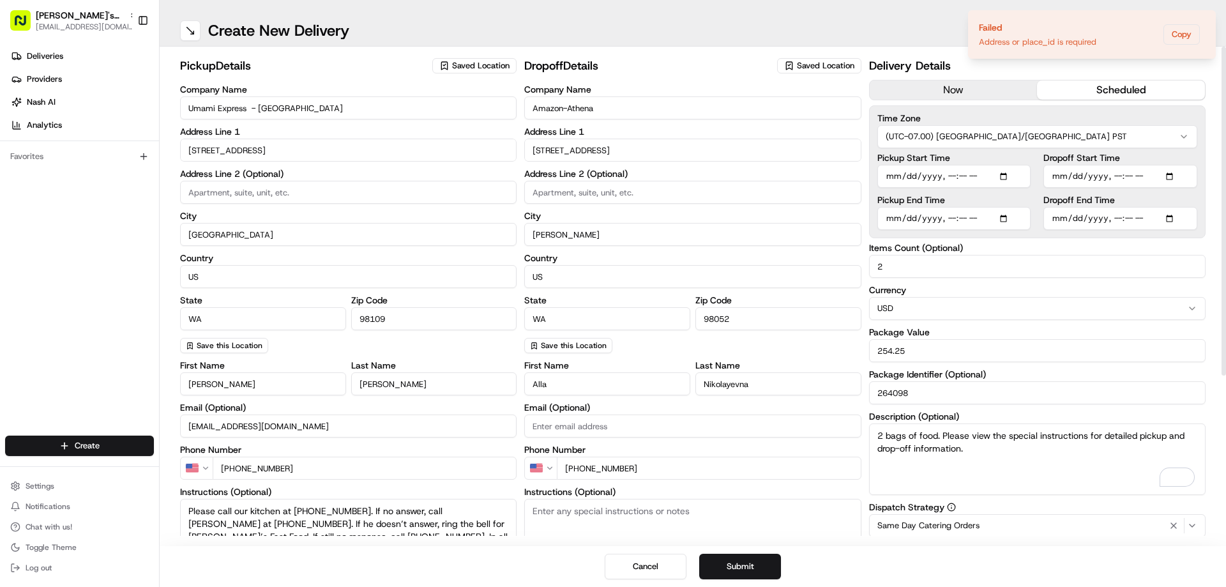
click at [617, 197] on input at bounding box center [692, 192] width 336 height 23
click at [1087, 36] on div "Failed Address or place_id is required" at bounding box center [1037, 34] width 117 height 27
click at [753, 572] on button "Submit" at bounding box center [740, 567] width 82 height 26
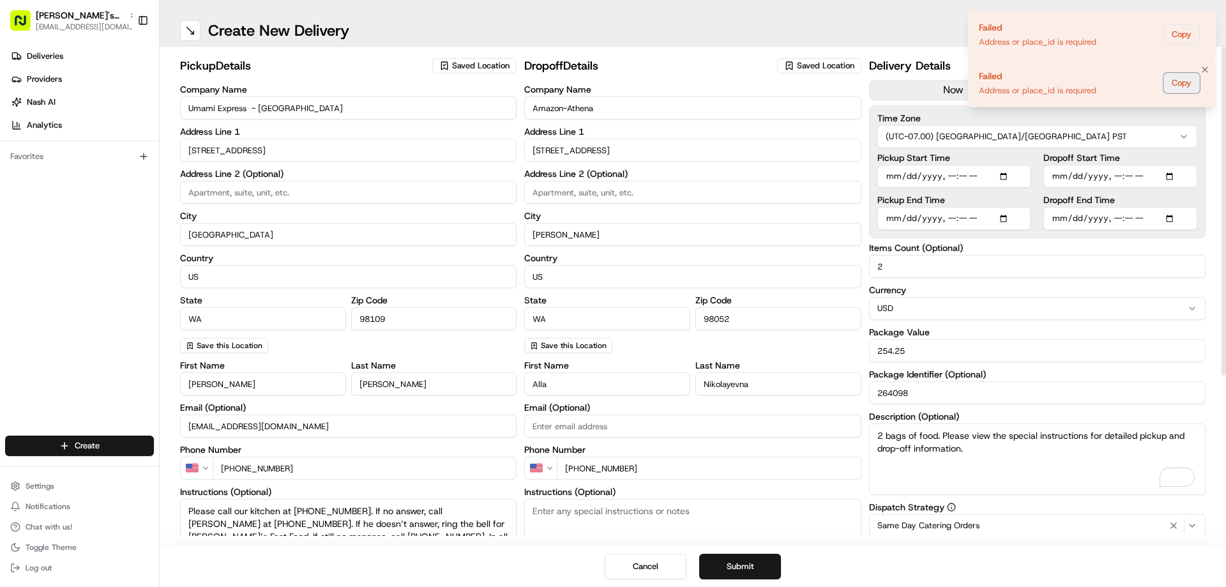
click at [1189, 77] on button "Copy" at bounding box center [1181, 83] width 36 height 20
click at [692, 146] on input "[STREET_ADDRESS]" at bounding box center [692, 150] width 336 height 23
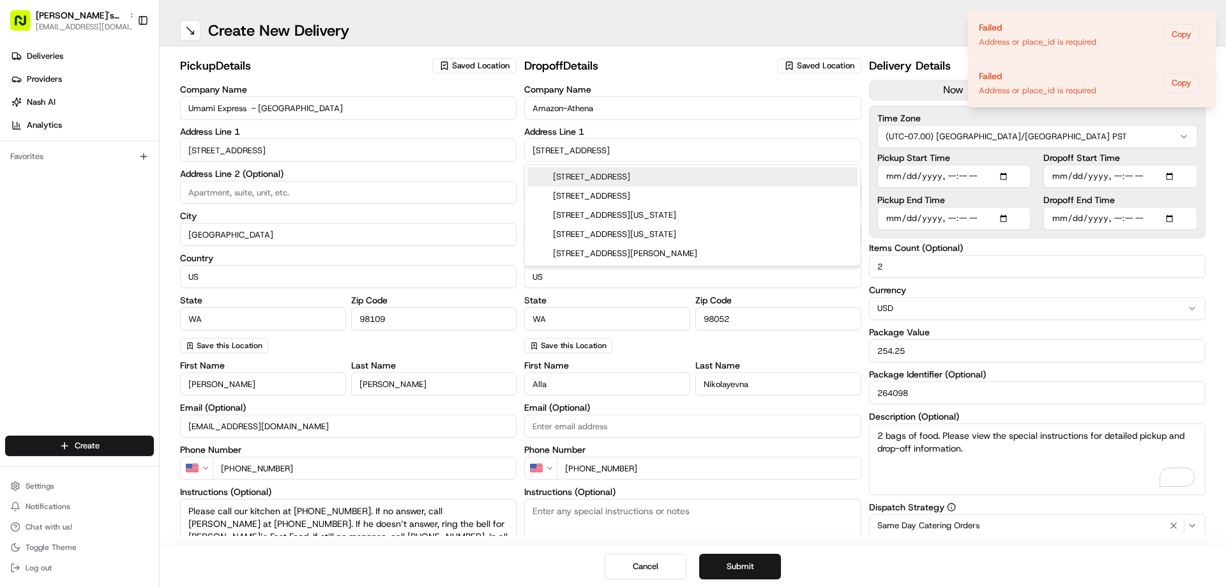
click at [640, 181] on div "7400 166th Ave NE, Redmond, WA" at bounding box center [692, 176] width 330 height 19
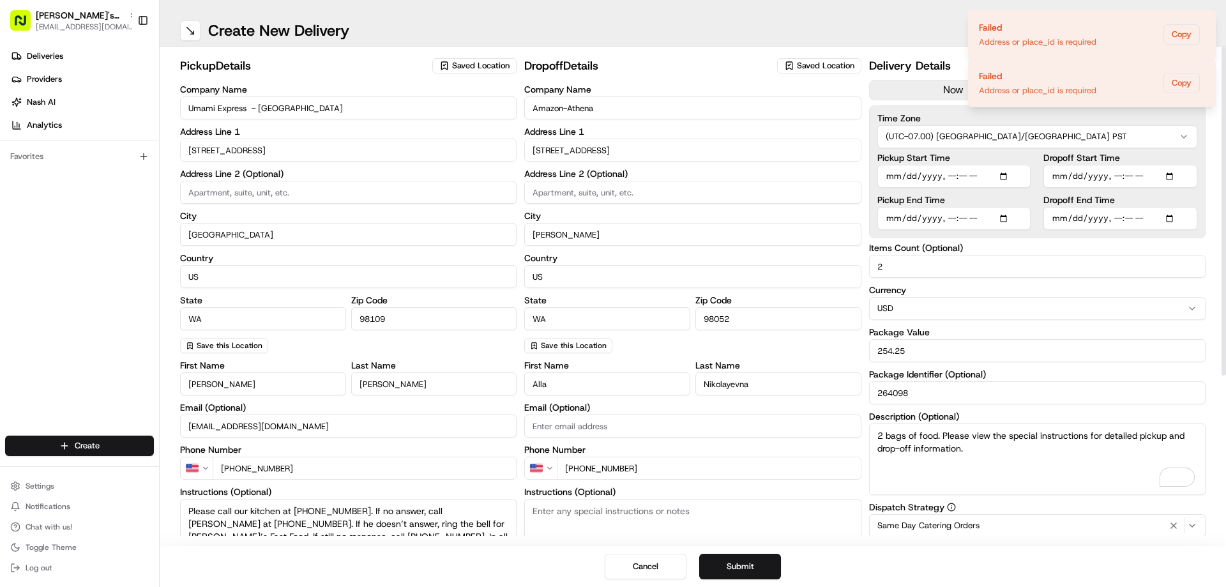
type input "7400 166th Ave NE, Redmond, WA 98052, USA"
type input "United States"
type input "7400 166th Avenue Northeast"
click at [553, 190] on input at bounding box center [692, 192] width 336 height 23
paste input "Unit/Floor: Ground Floor, reception"
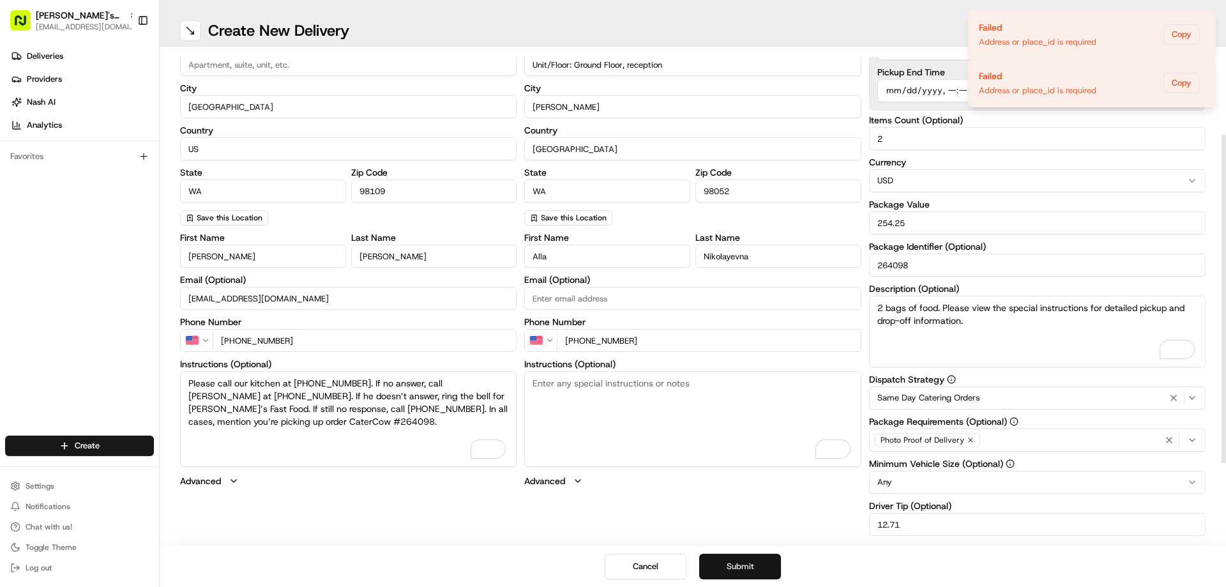
type input "Unit/Floor: Ground Floor, reception"
click at [713, 556] on button "Submit" at bounding box center [740, 567] width 82 height 26
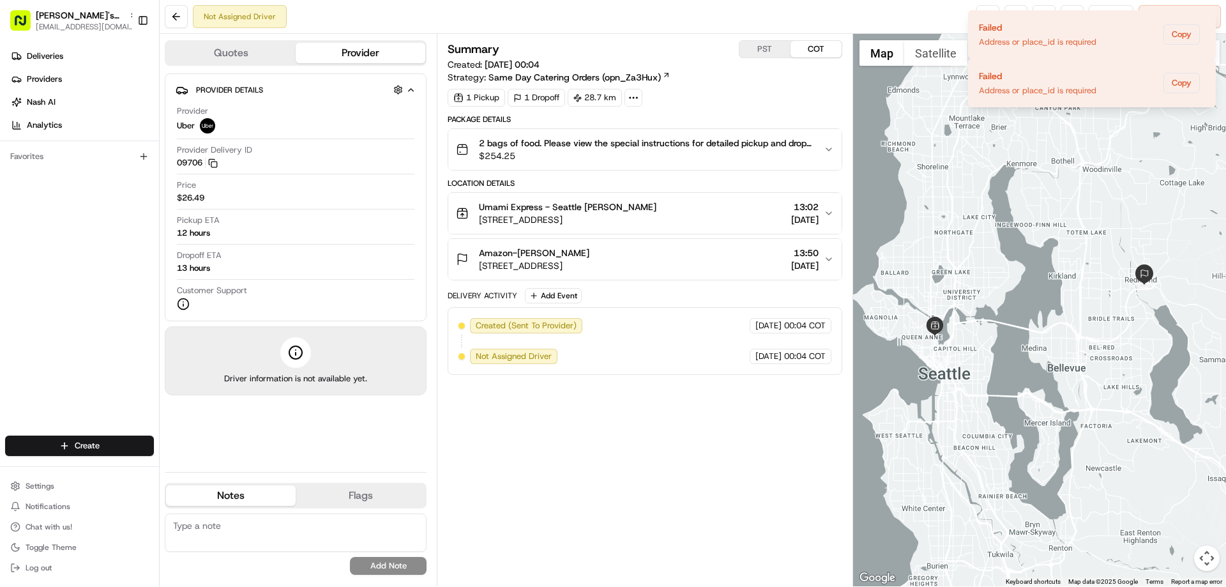
click at [757, 41] on button "PST" at bounding box center [764, 49] width 51 height 17
click at [1201, 21] on icon "Notifications (F8)" at bounding box center [1205, 21] width 10 height 10
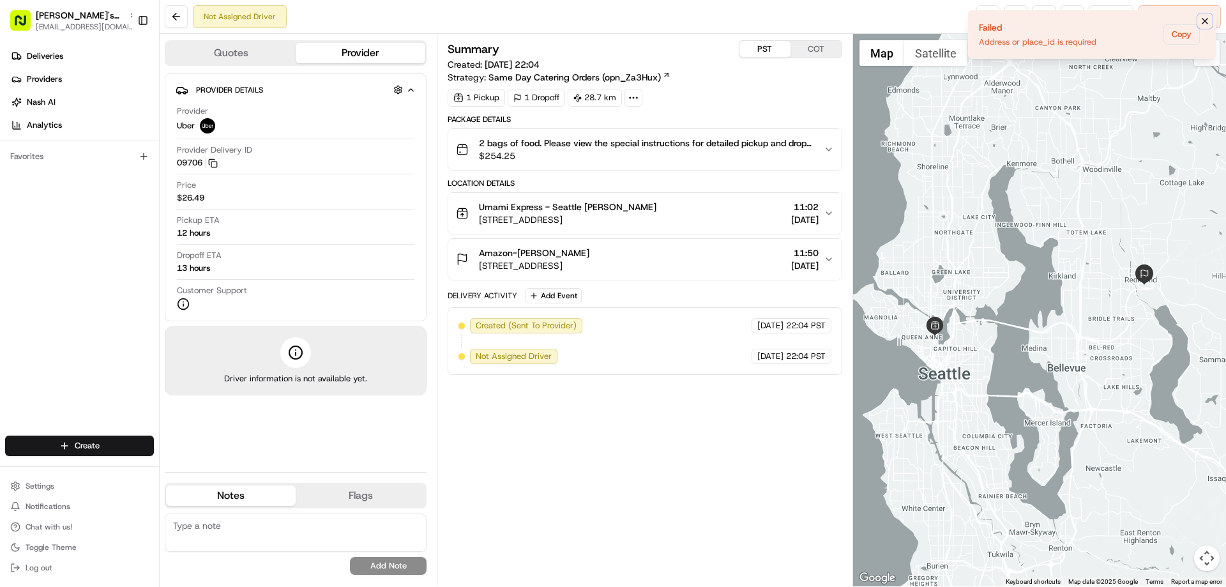
click at [1204, 21] on icon "Notifications (F8)" at bounding box center [1205, 21] width 10 height 10
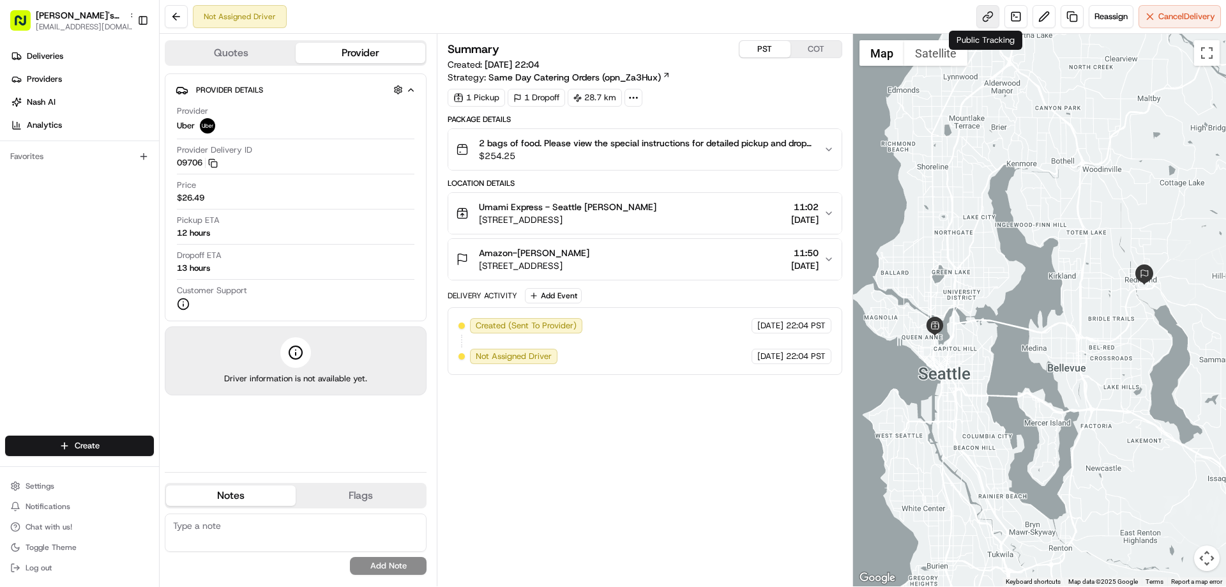
click at [988, 17] on link at bounding box center [987, 16] width 23 height 23
